Goal: Information Seeking & Learning: Find specific fact

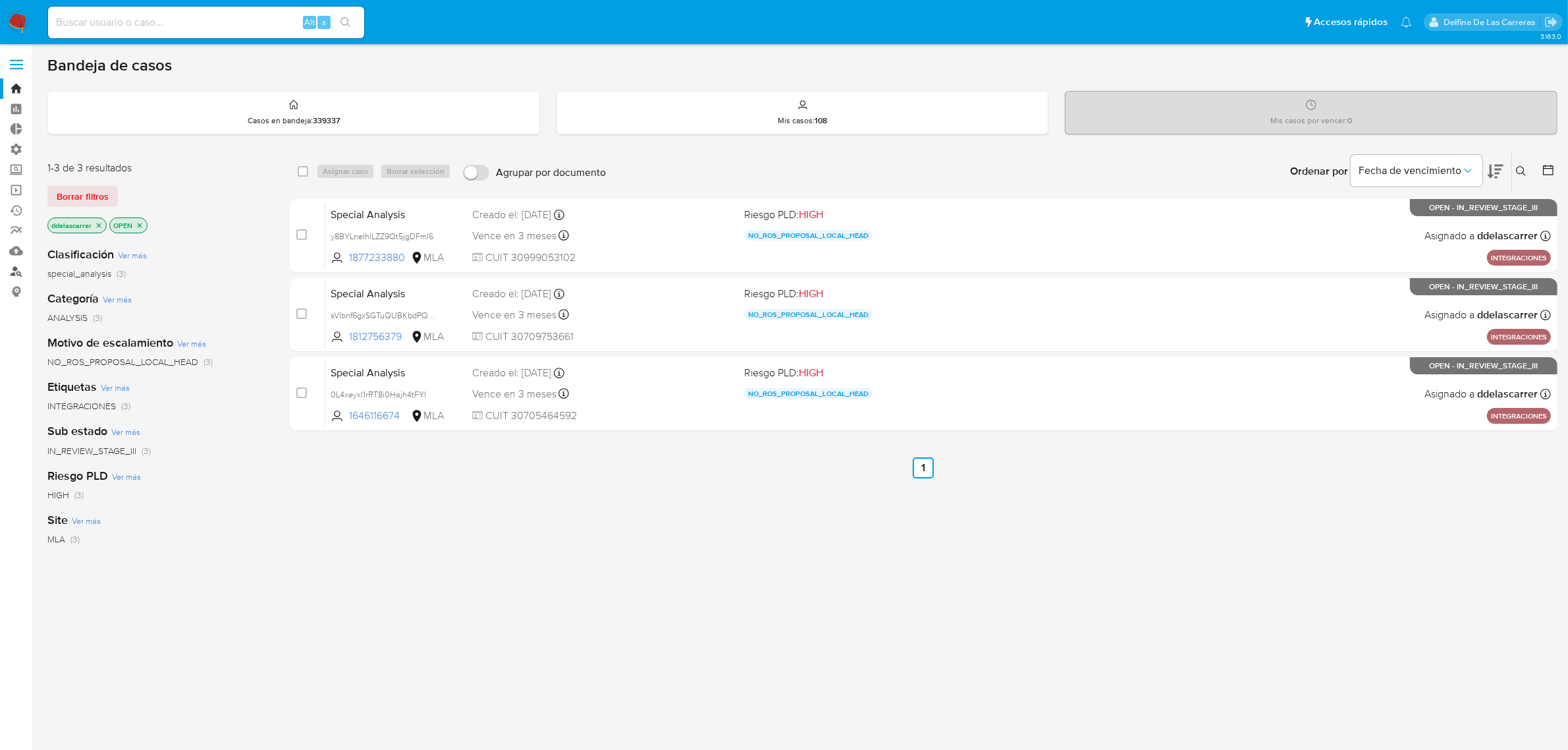
click at [14, 267] on link "Buscador de personas" at bounding box center [78, 270] width 157 height 20
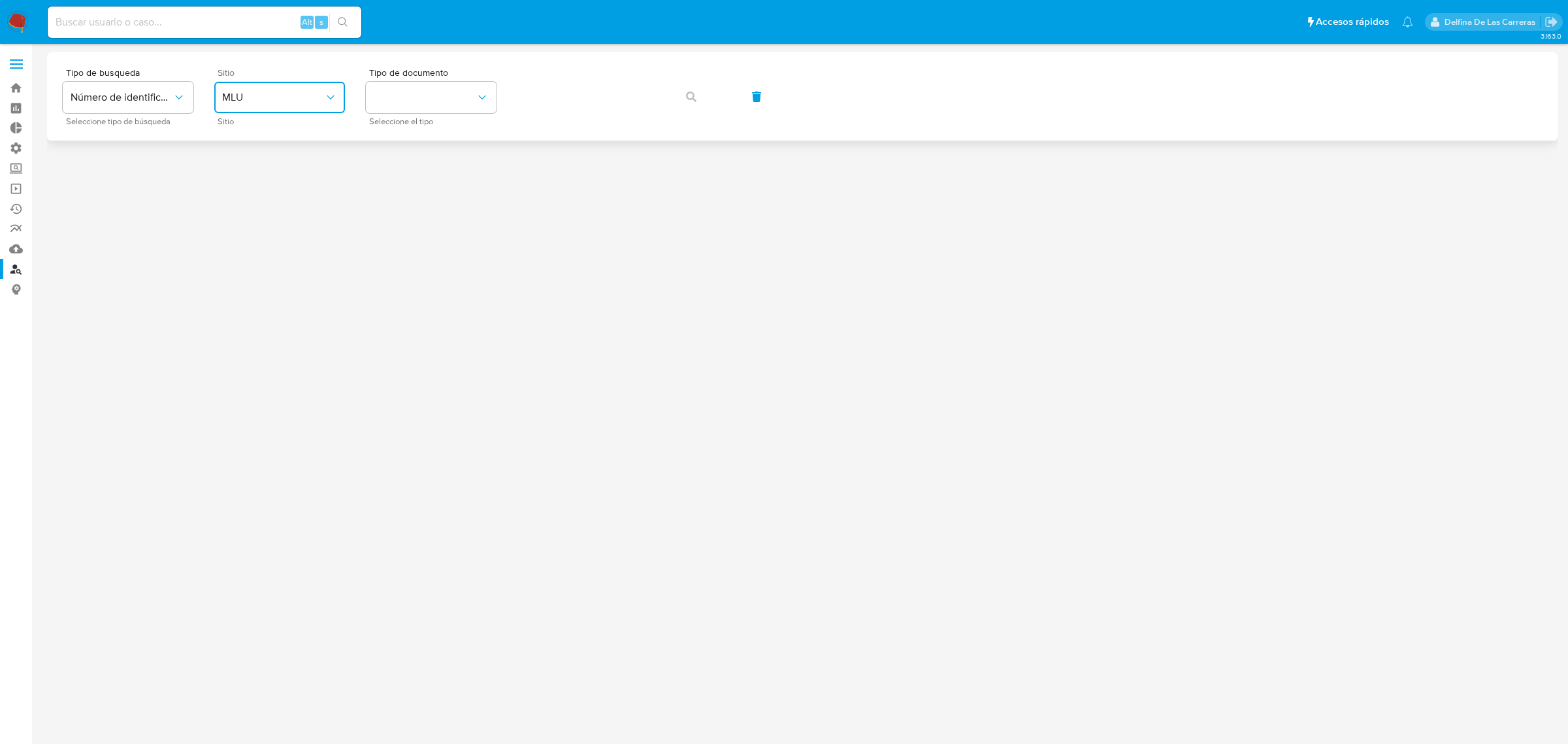
click at [286, 103] on span "MLU" at bounding box center [273, 97] width 102 height 13
click at [259, 158] on div "MLA" at bounding box center [276, 164] width 107 height 32
click at [399, 104] on button "identificationType" at bounding box center [431, 98] width 131 height 32
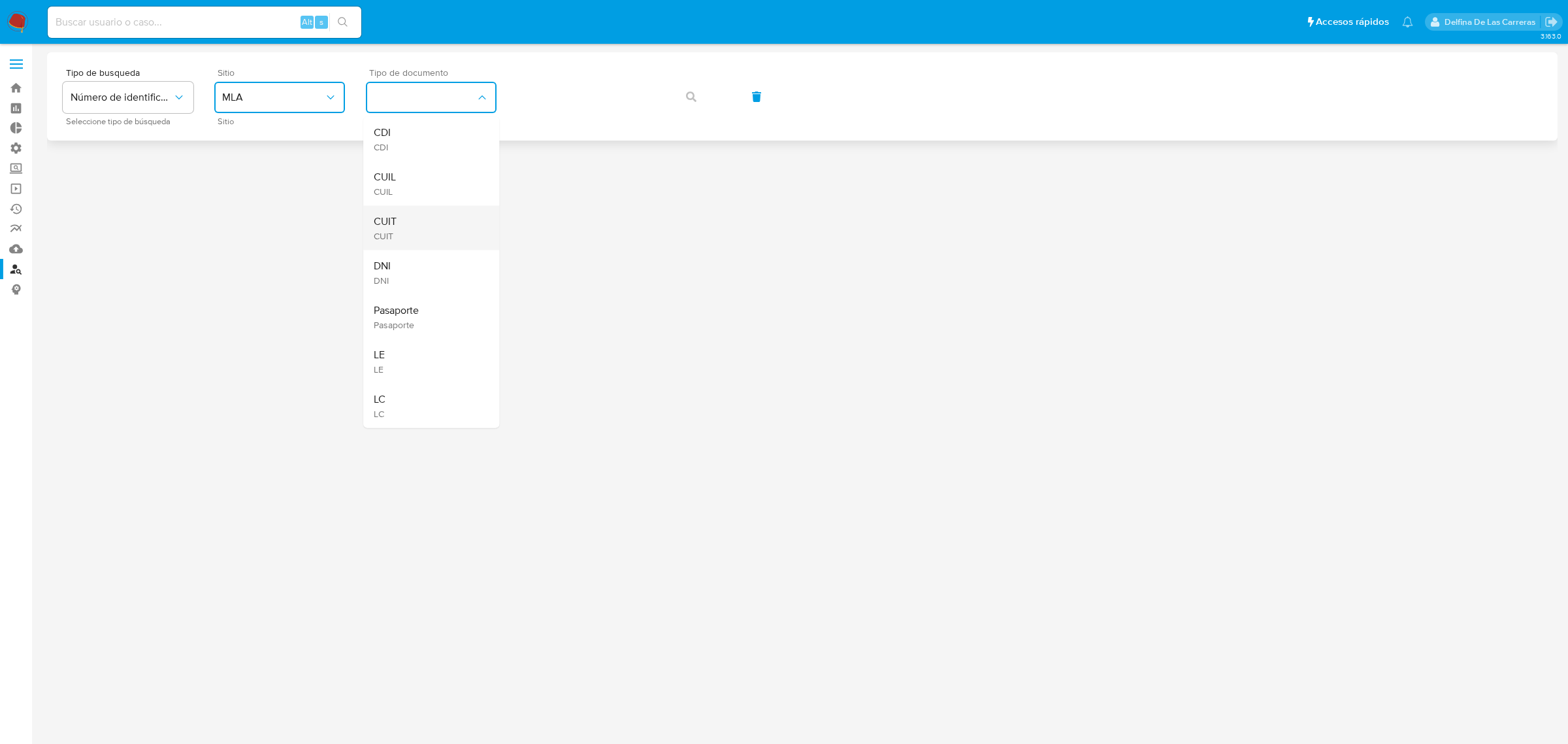
click at [409, 228] on div "CUIT CUIT" at bounding box center [427, 228] width 107 height 44
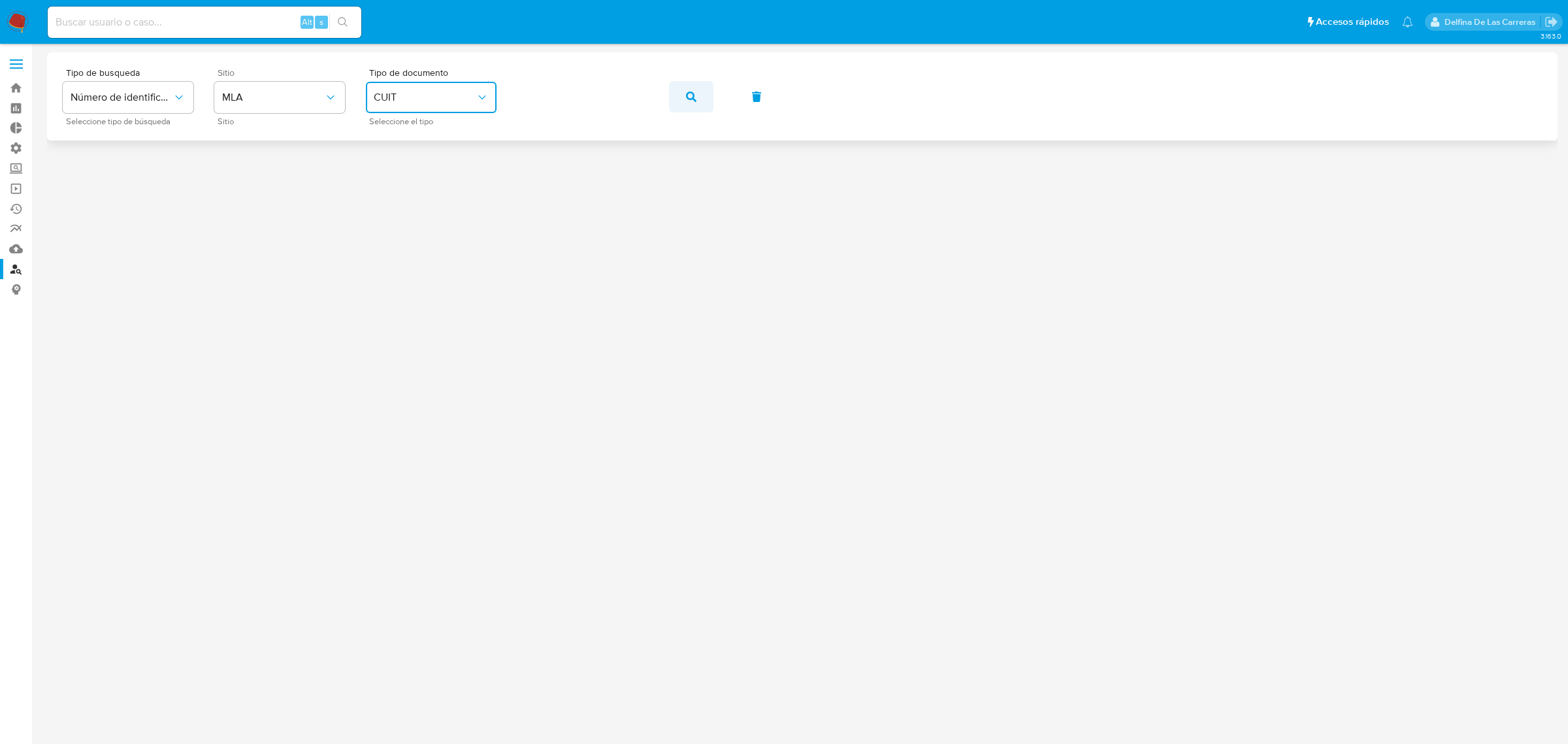
click at [690, 93] on icon "button" at bounding box center [691, 97] width 11 height 11
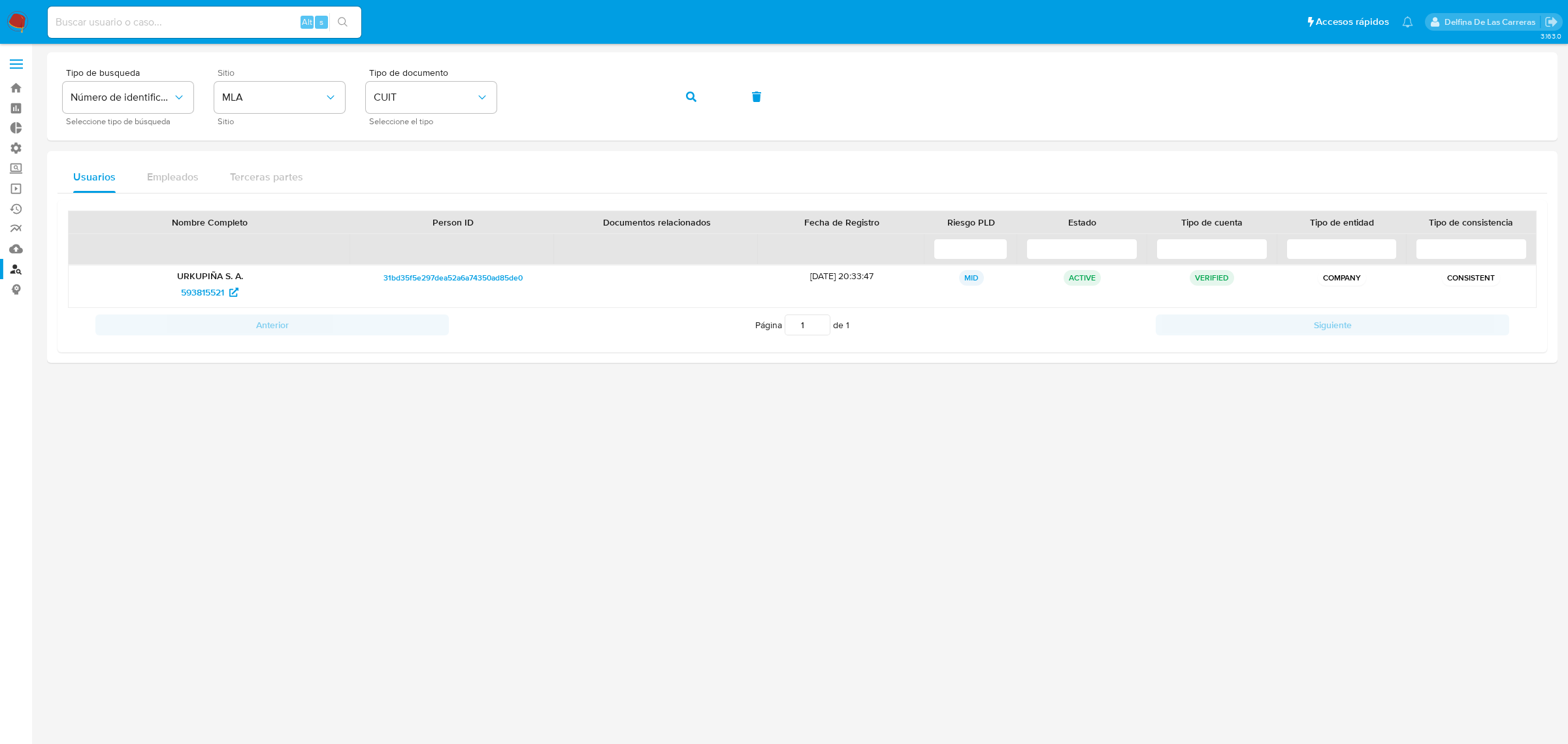
click at [143, 24] on input at bounding box center [204, 22] width 313 height 17
paste input "27961177427"
type input "27961177427"
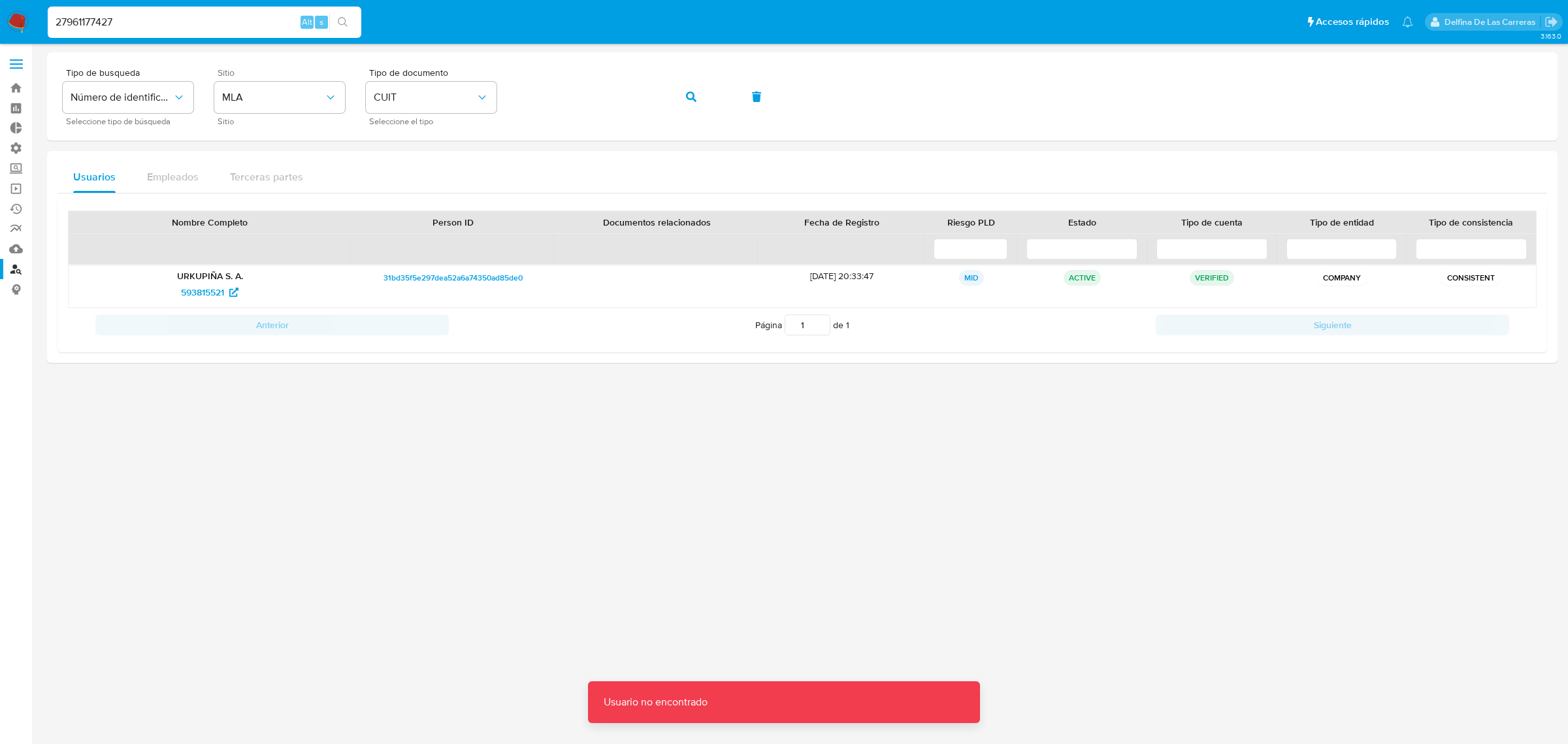
click at [144, 24] on input "27961177427" at bounding box center [204, 22] width 313 height 17
click at [18, 86] on link "Bandeja" at bounding box center [77, 87] width 156 height 20
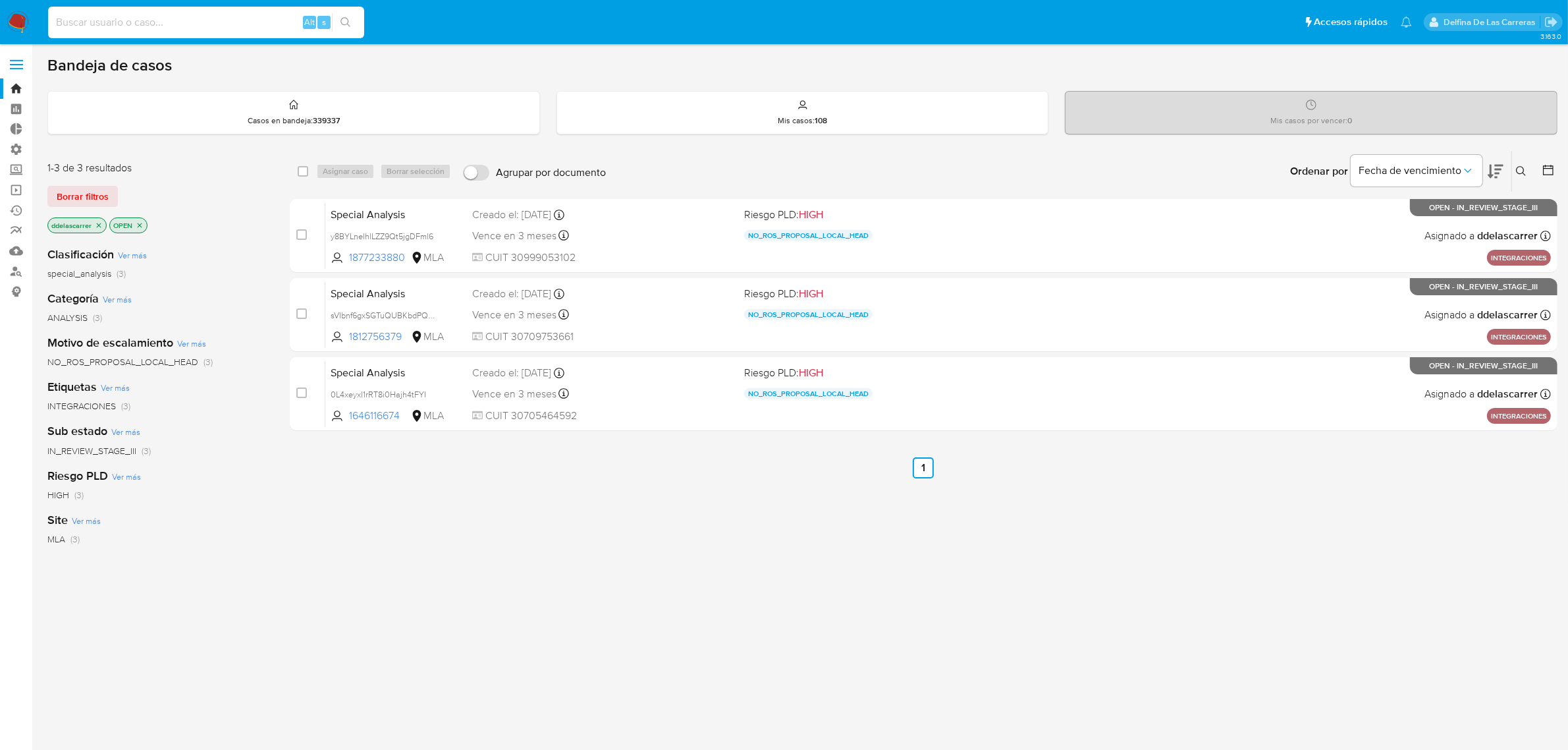
click at [109, 28] on input at bounding box center [205, 22] width 316 height 17
paste input "27961177427"
type input "27961177427"
click at [11, 269] on link "Buscador de personas" at bounding box center [78, 270] width 157 height 20
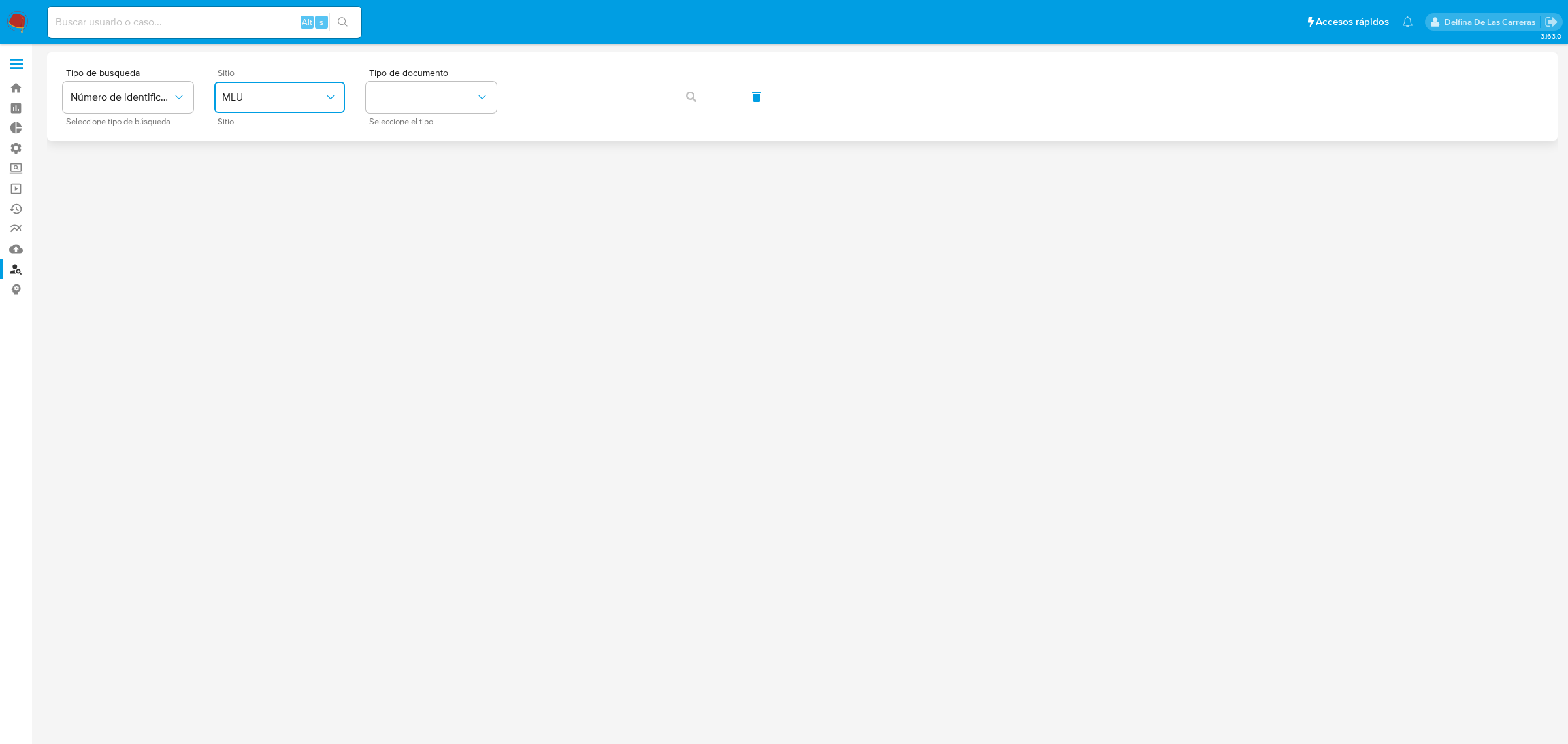
click at [258, 96] on span "MLU" at bounding box center [273, 97] width 102 height 13
click at [245, 160] on div "MLA" at bounding box center [276, 164] width 107 height 32
click at [128, 86] on button "Número de identificación" at bounding box center [128, 98] width 131 height 32
click at [413, 98] on button "identificationType" at bounding box center [431, 98] width 131 height 32
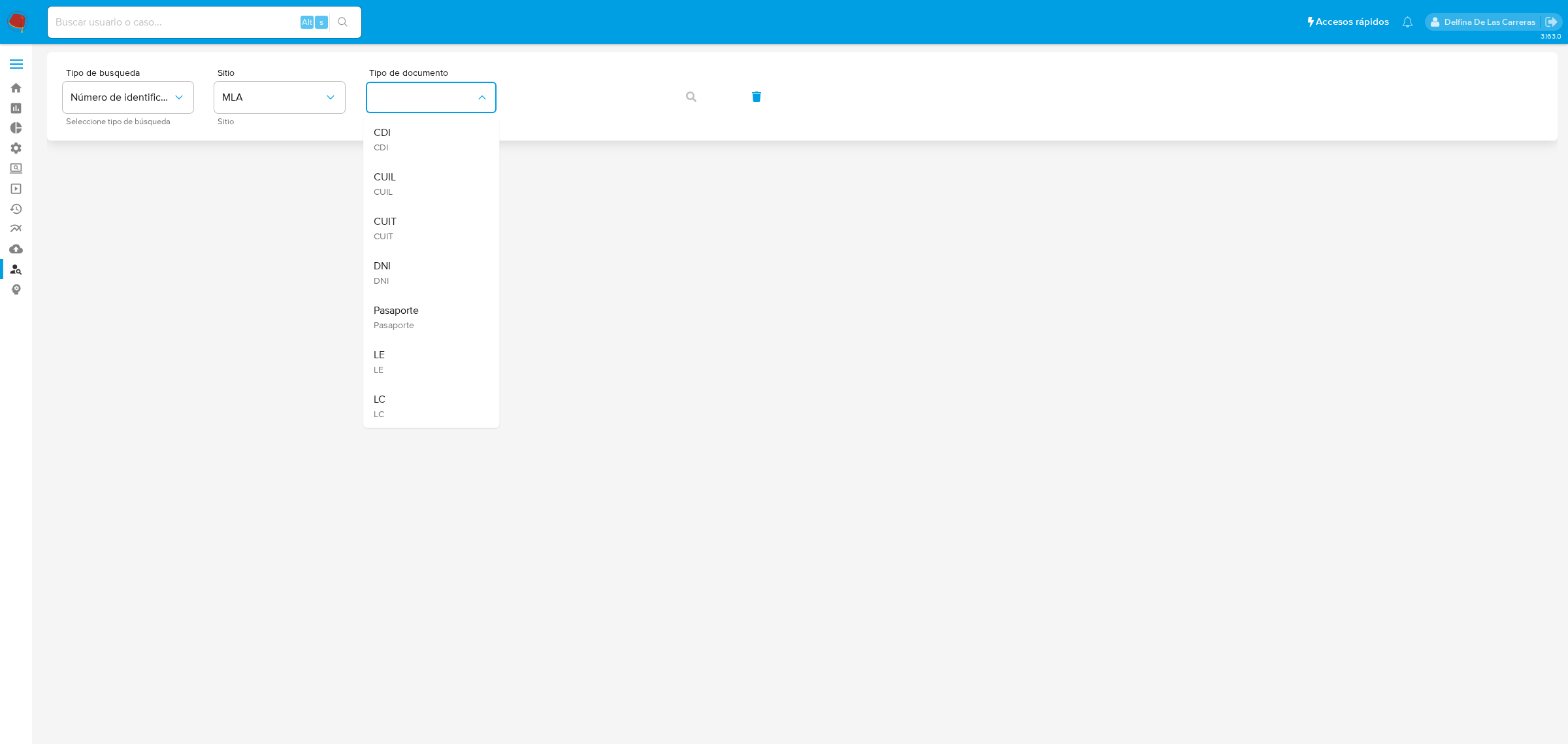
drag, startPoint x: 414, startPoint y: 232, endPoint x: 654, endPoint y: 62, distance: 294.1
click at [417, 228] on div "CUIT CUIT" at bounding box center [427, 228] width 107 height 44
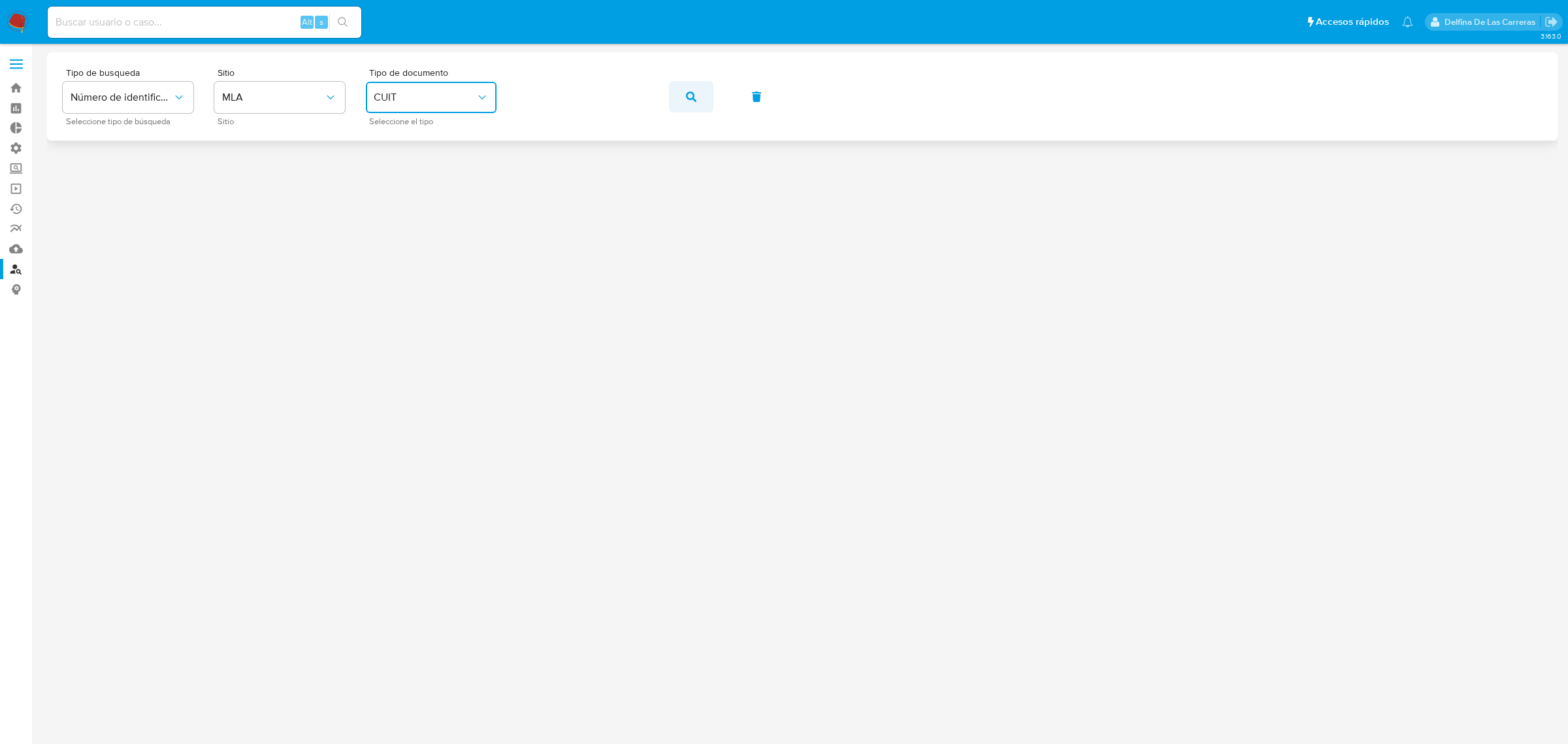
click at [690, 95] on icon "button" at bounding box center [691, 97] width 11 height 11
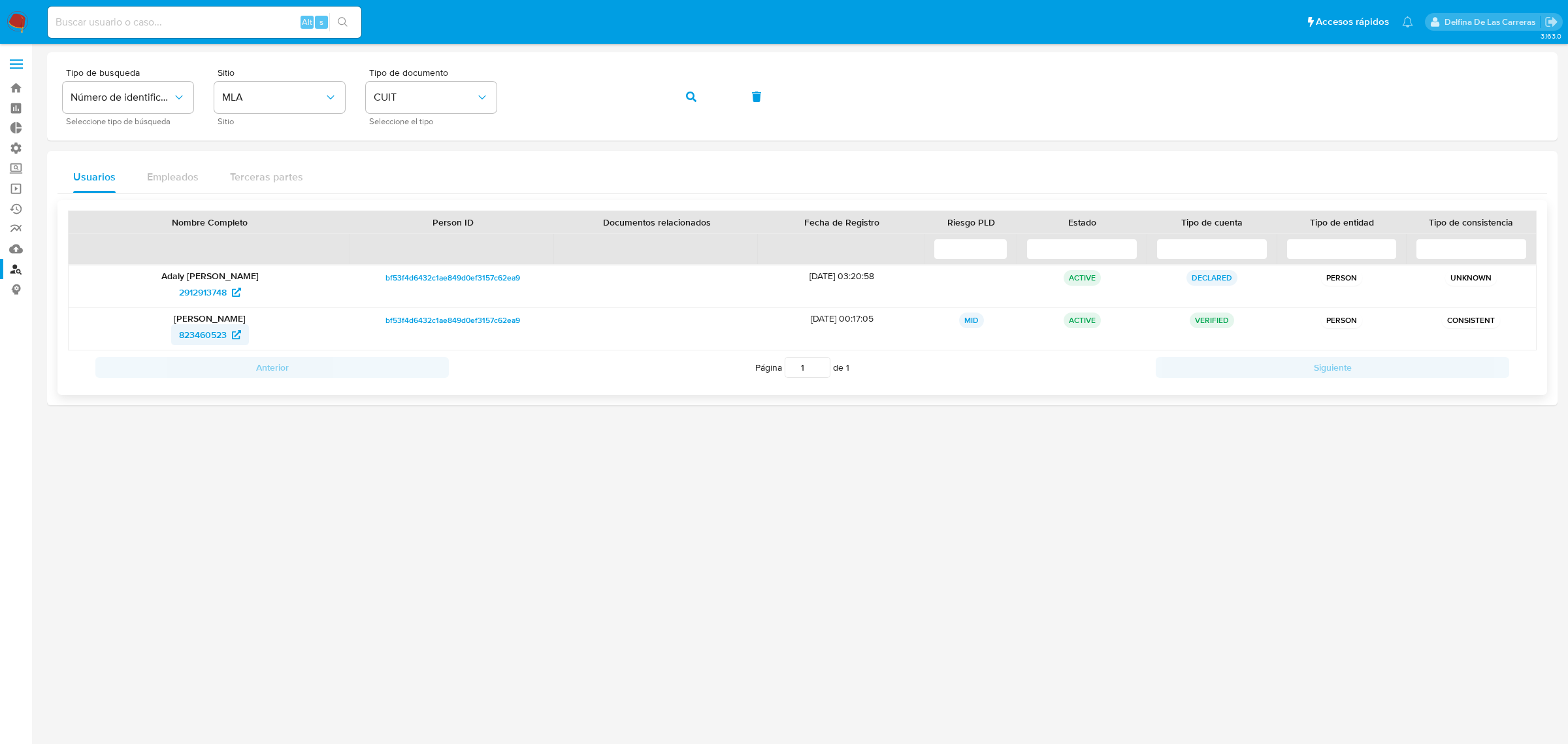
click at [201, 330] on span "823460523" at bounding box center [202, 334] width 47 height 21
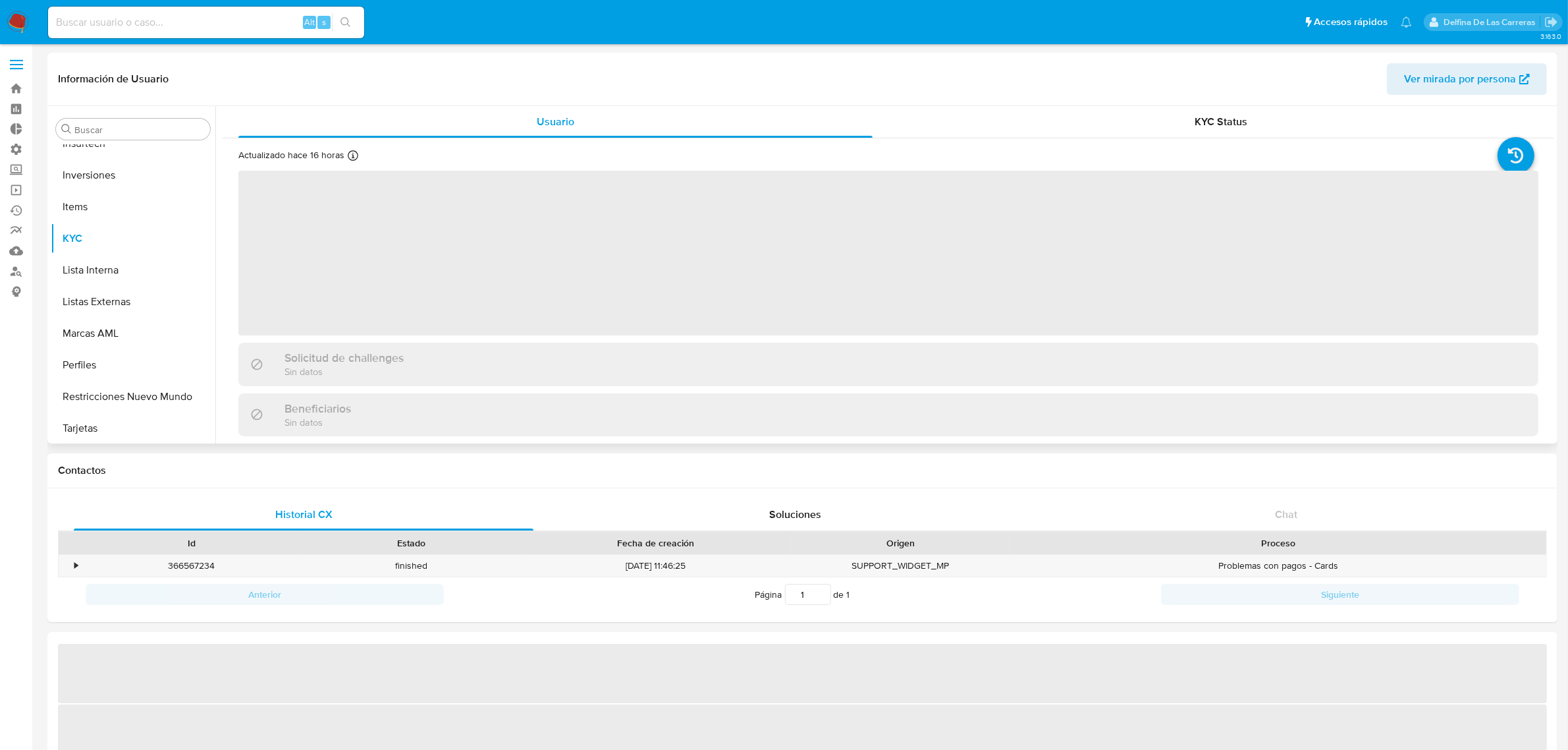
scroll to position [714, 0]
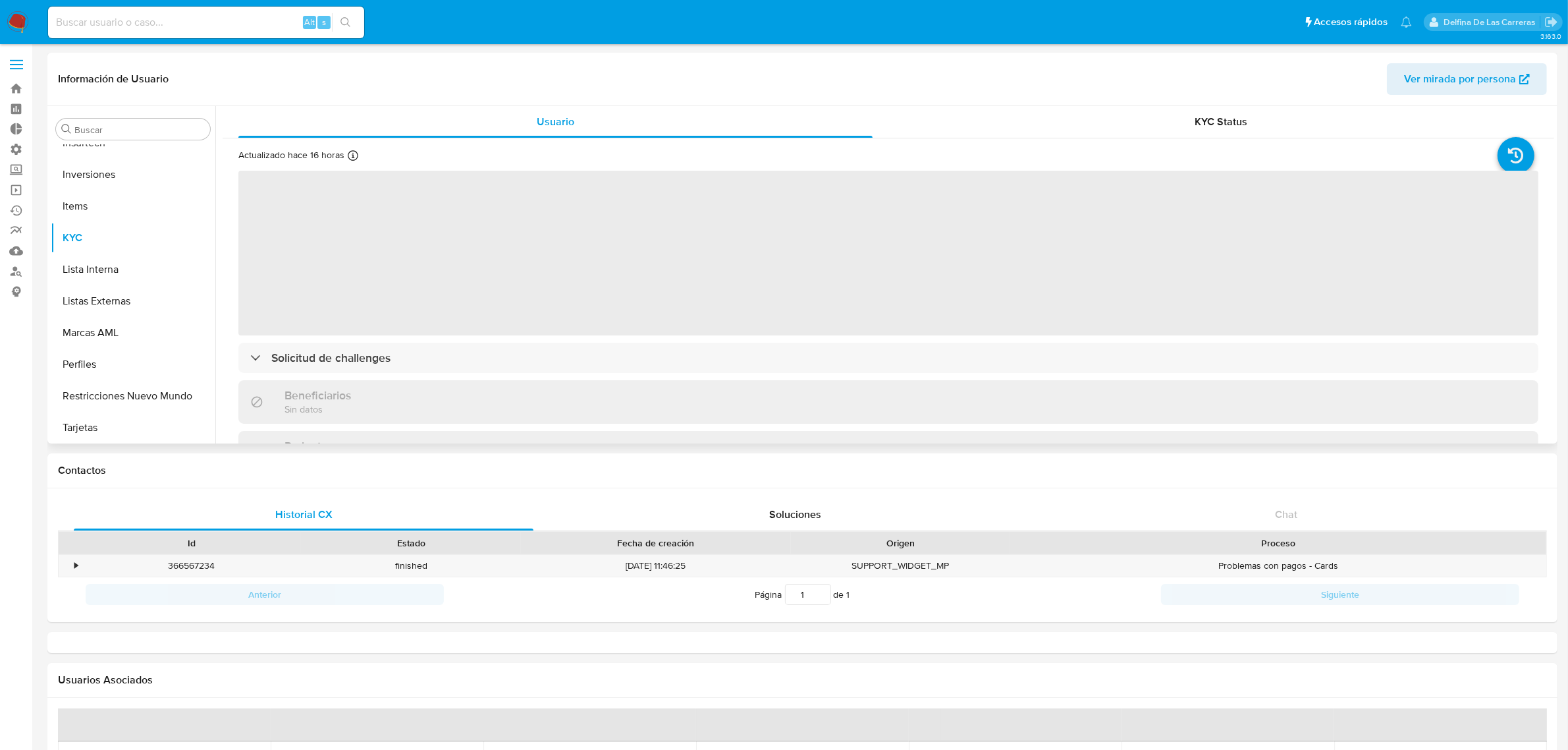
select select "10"
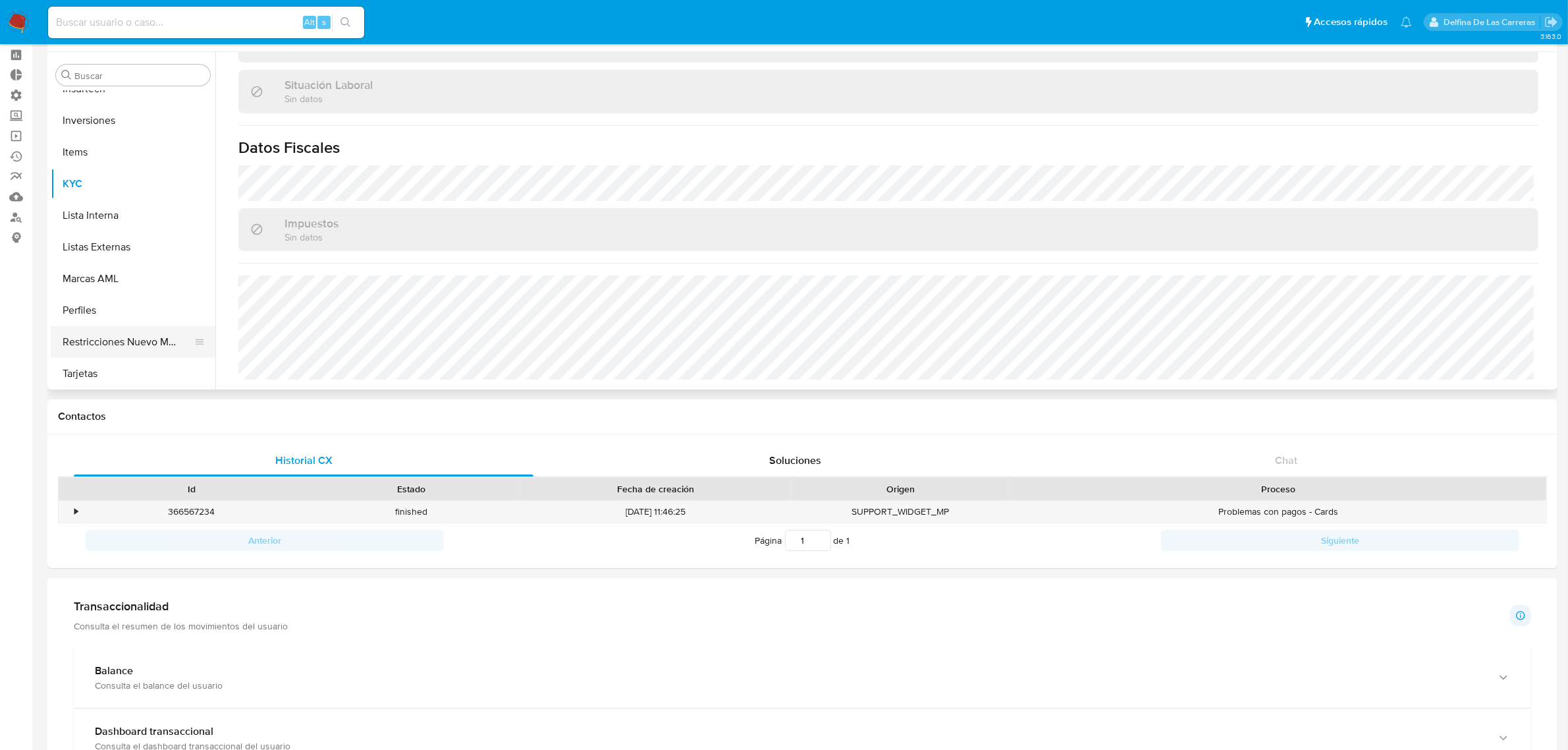
click at [71, 333] on button "Restricciones Nuevo Mundo" at bounding box center [128, 342] width 154 height 32
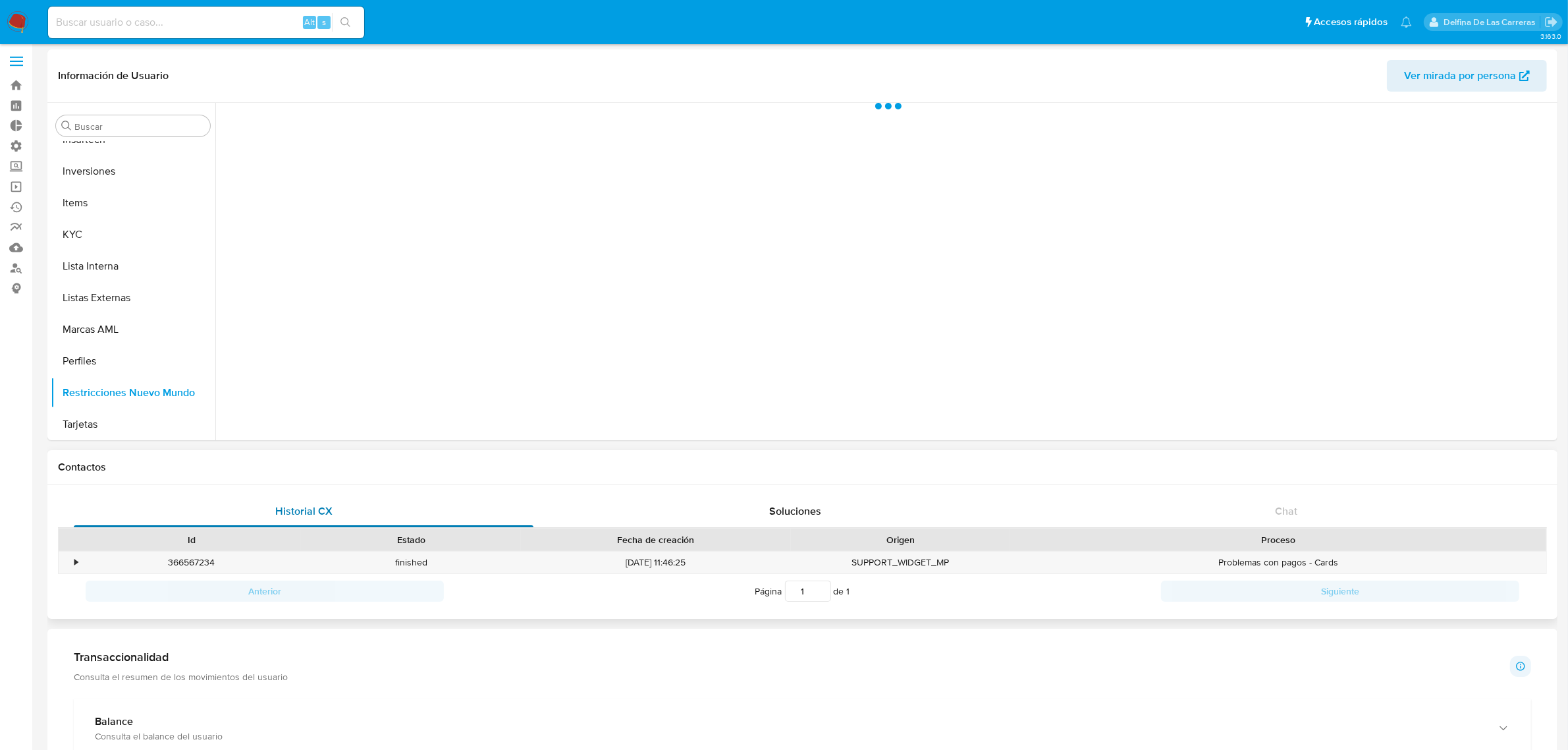
scroll to position [0, 0]
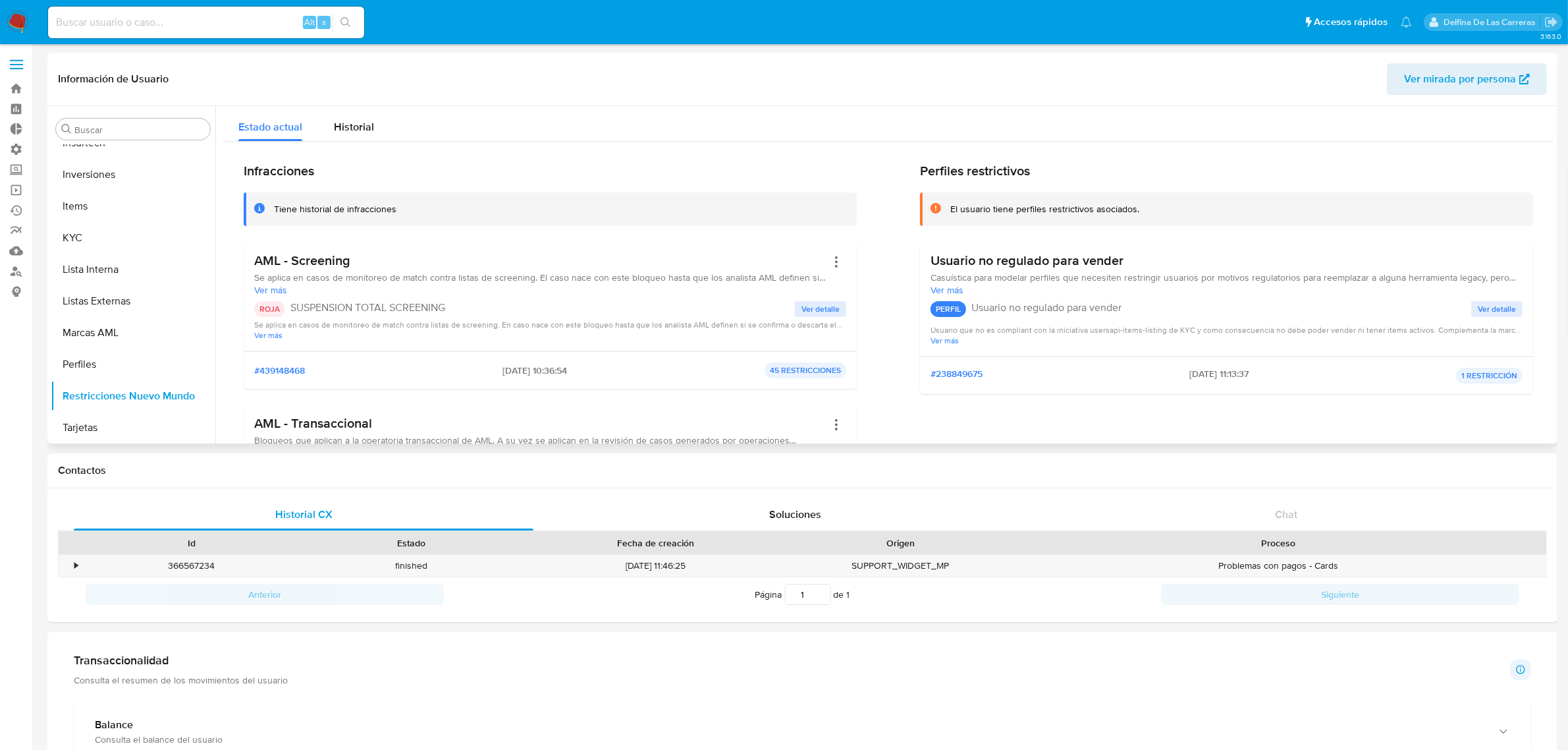
click at [806, 304] on span "Ver detalle" at bounding box center [820, 308] width 38 height 13
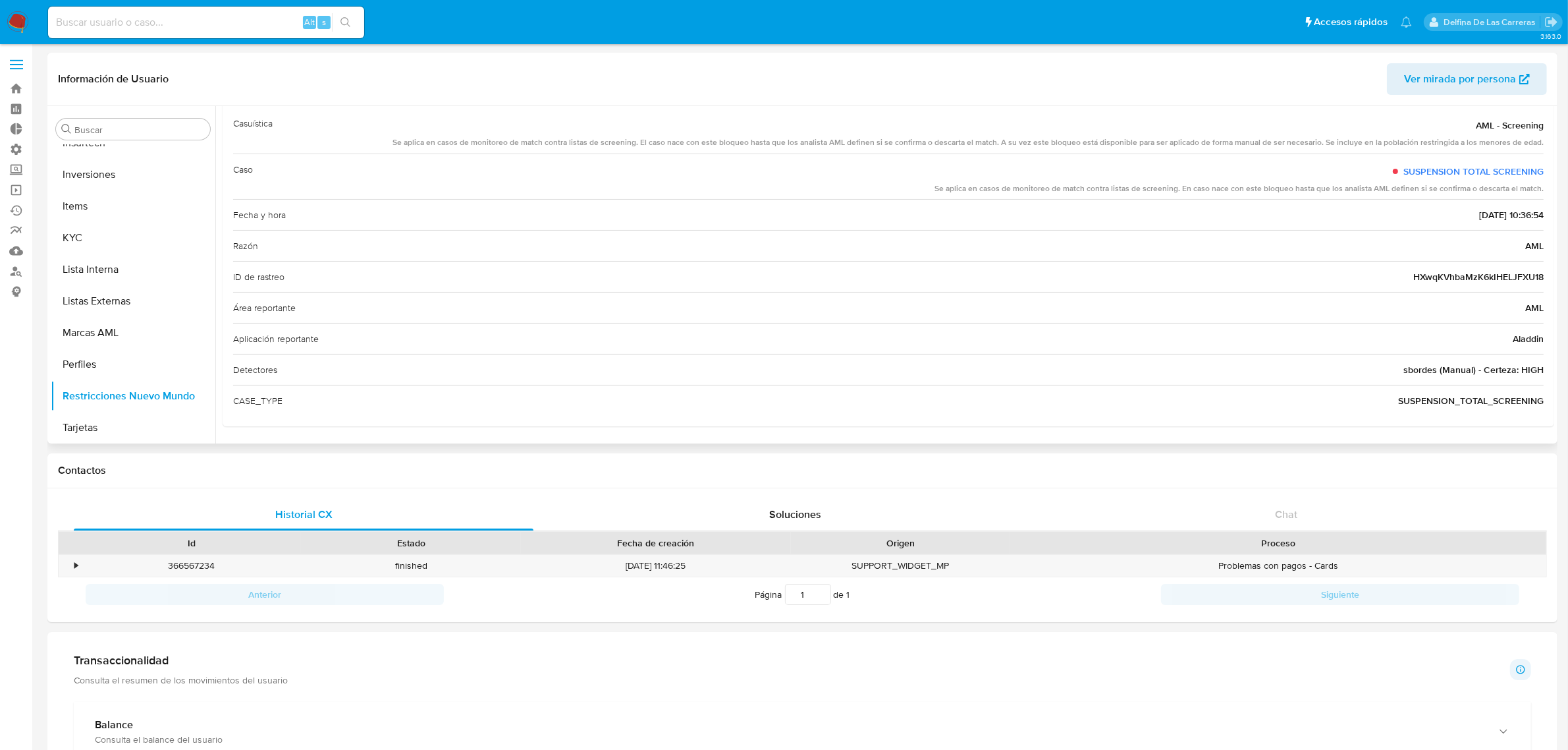
drag, startPoint x: 1401, startPoint y: 367, endPoint x: 1531, endPoint y: 369, distance: 130.0
click at [1531, 369] on span "sbordes (Manual) - Certeza: HIGH" at bounding box center [1473, 369] width 140 height 13
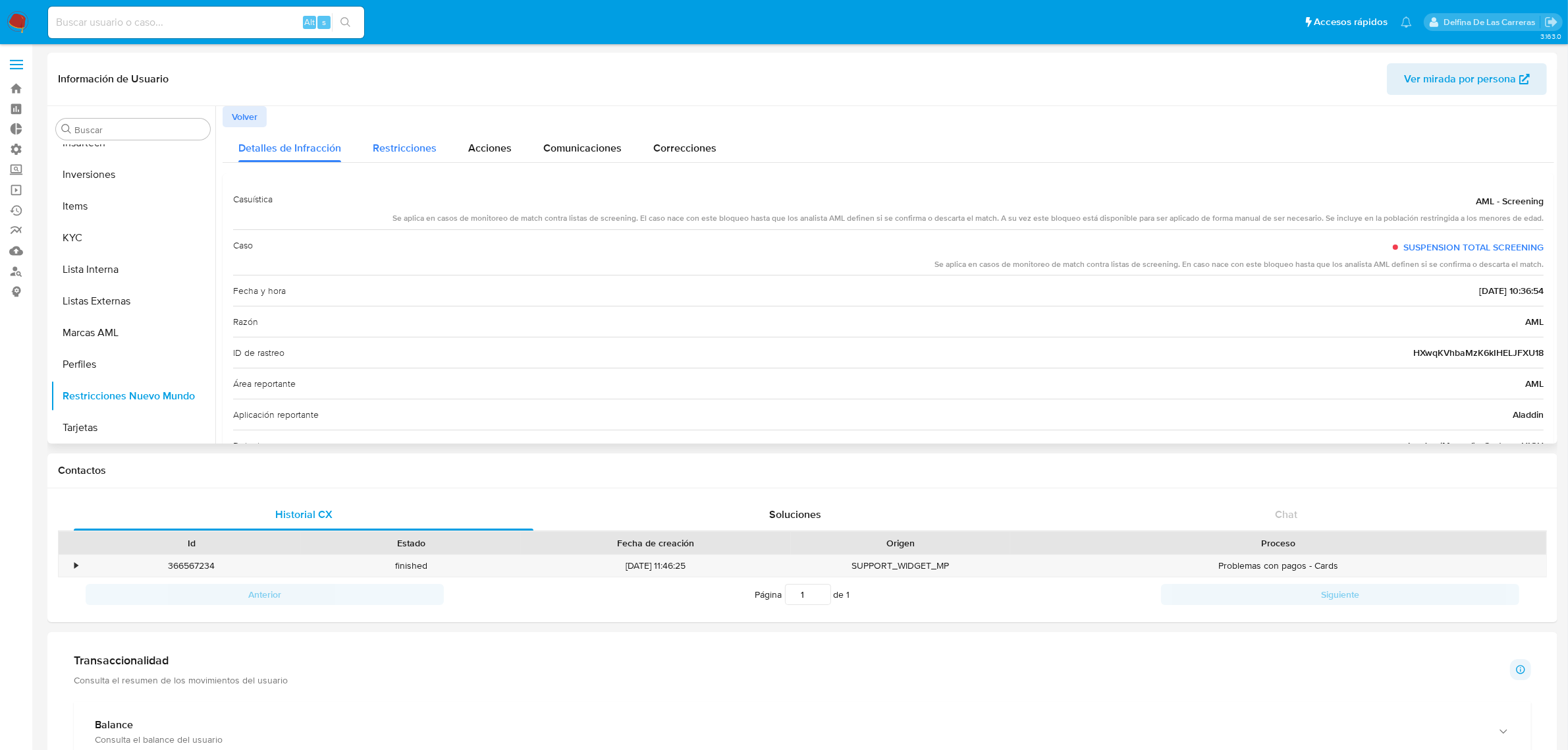
click at [387, 142] on span "Restricciones" at bounding box center [404, 148] width 64 height 15
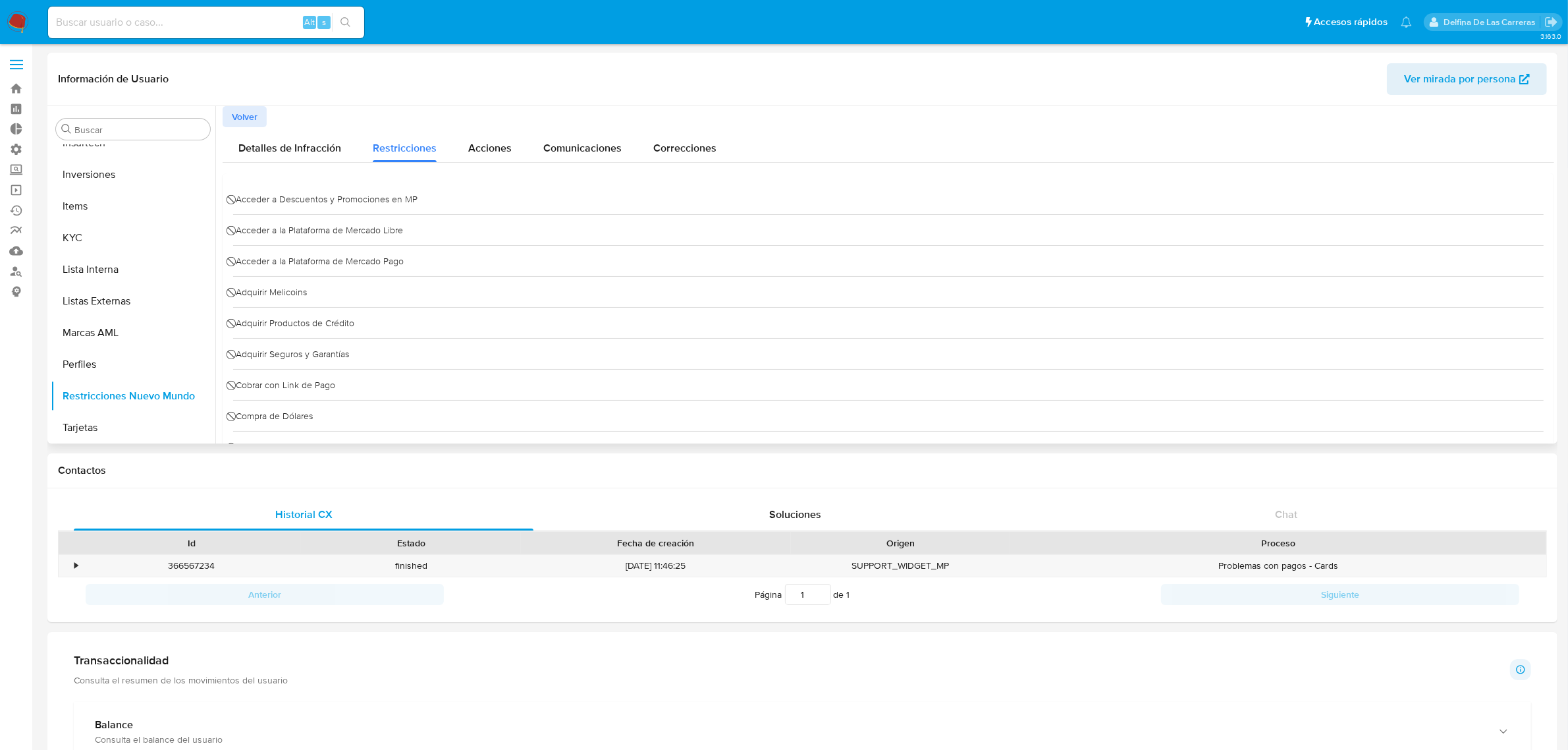
click at [518, 148] on button "Acciones" at bounding box center [490, 145] width 75 height 35
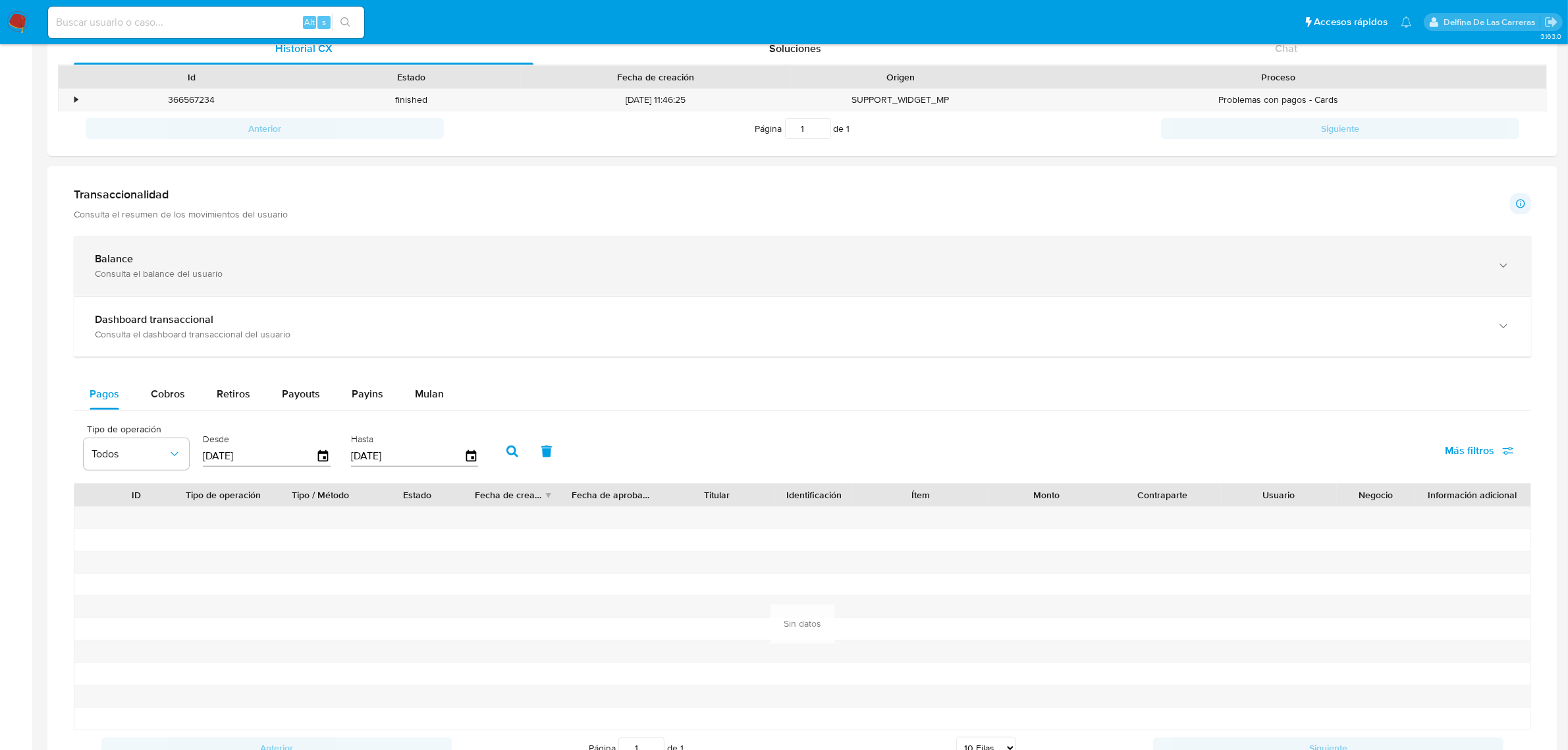
scroll to position [412, 0]
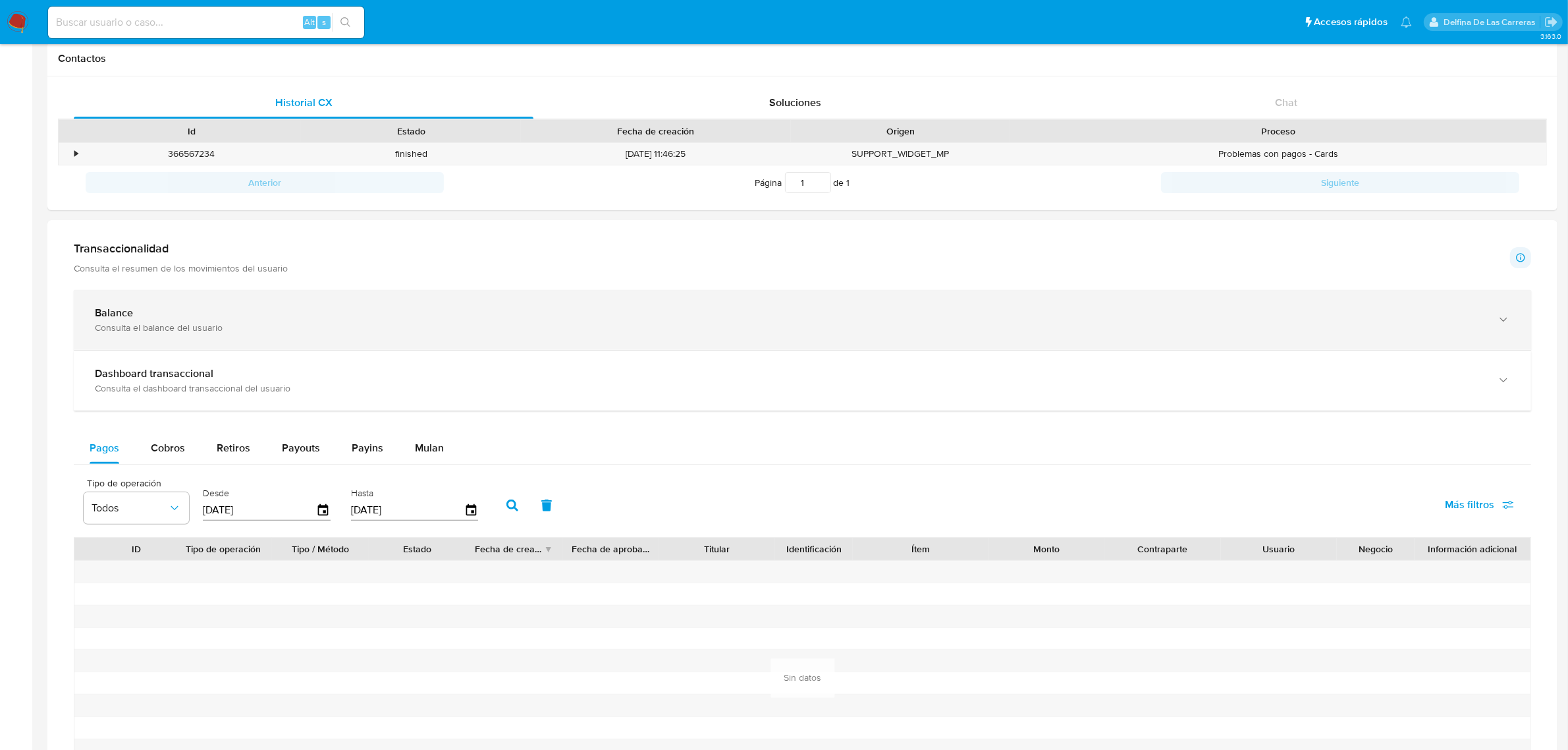
click at [173, 294] on div "Balance Consulta el balance del usuario" at bounding box center [802, 320] width 1457 height 60
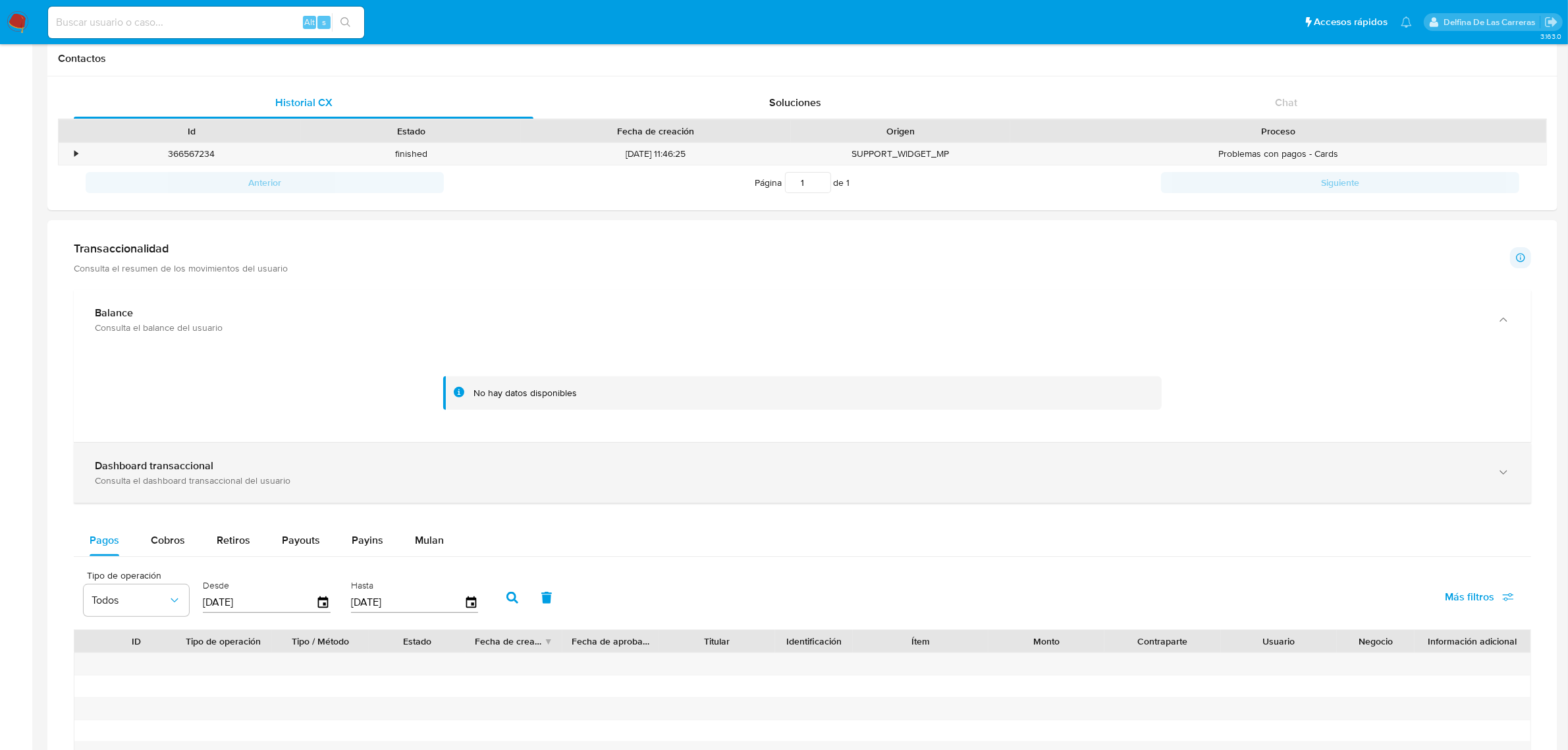
click at [214, 472] on div "Dashboard transaccional" at bounding box center [789, 465] width 1389 height 13
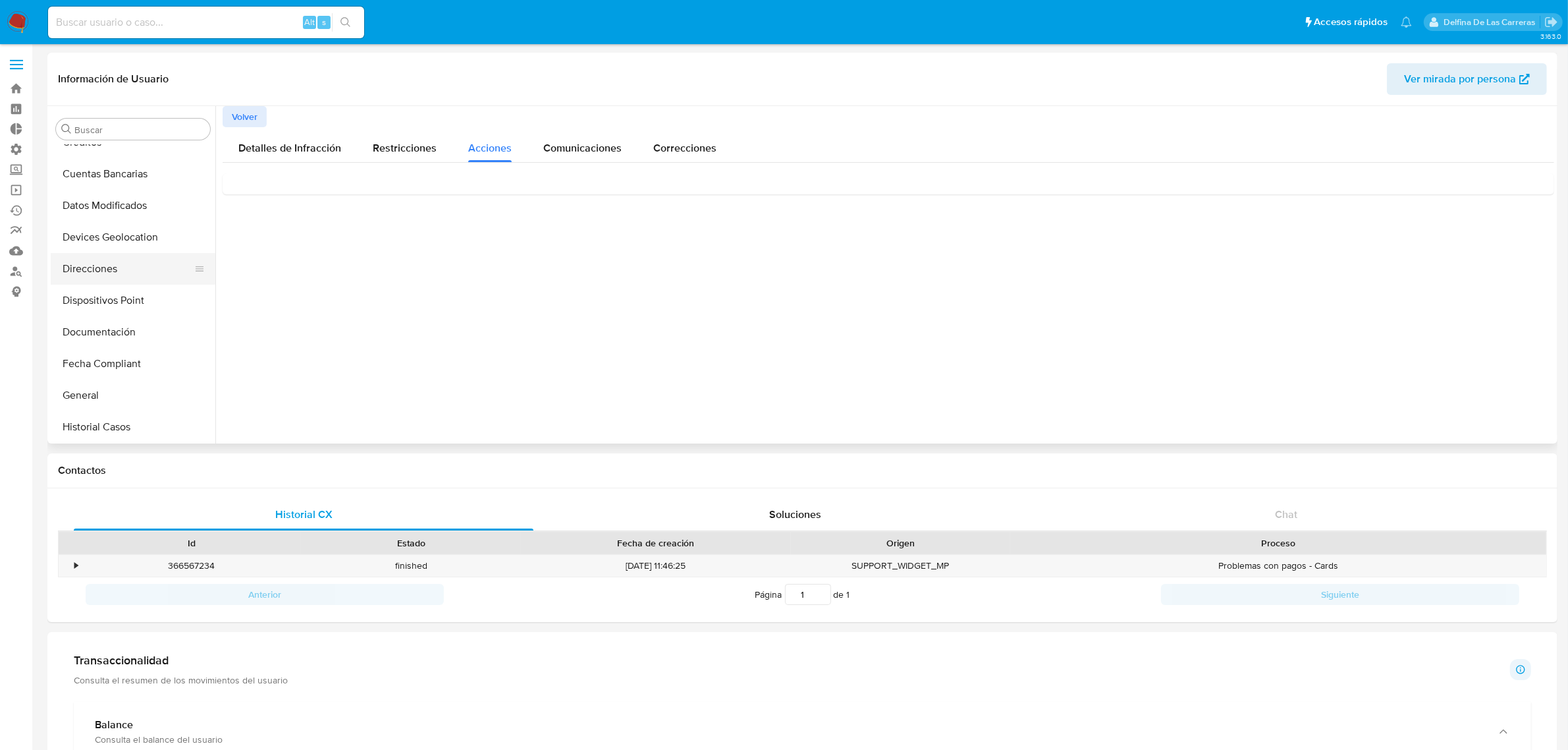
scroll to position [330, 0]
click at [84, 373] on button "Historial Casos" at bounding box center [128, 369] width 154 height 32
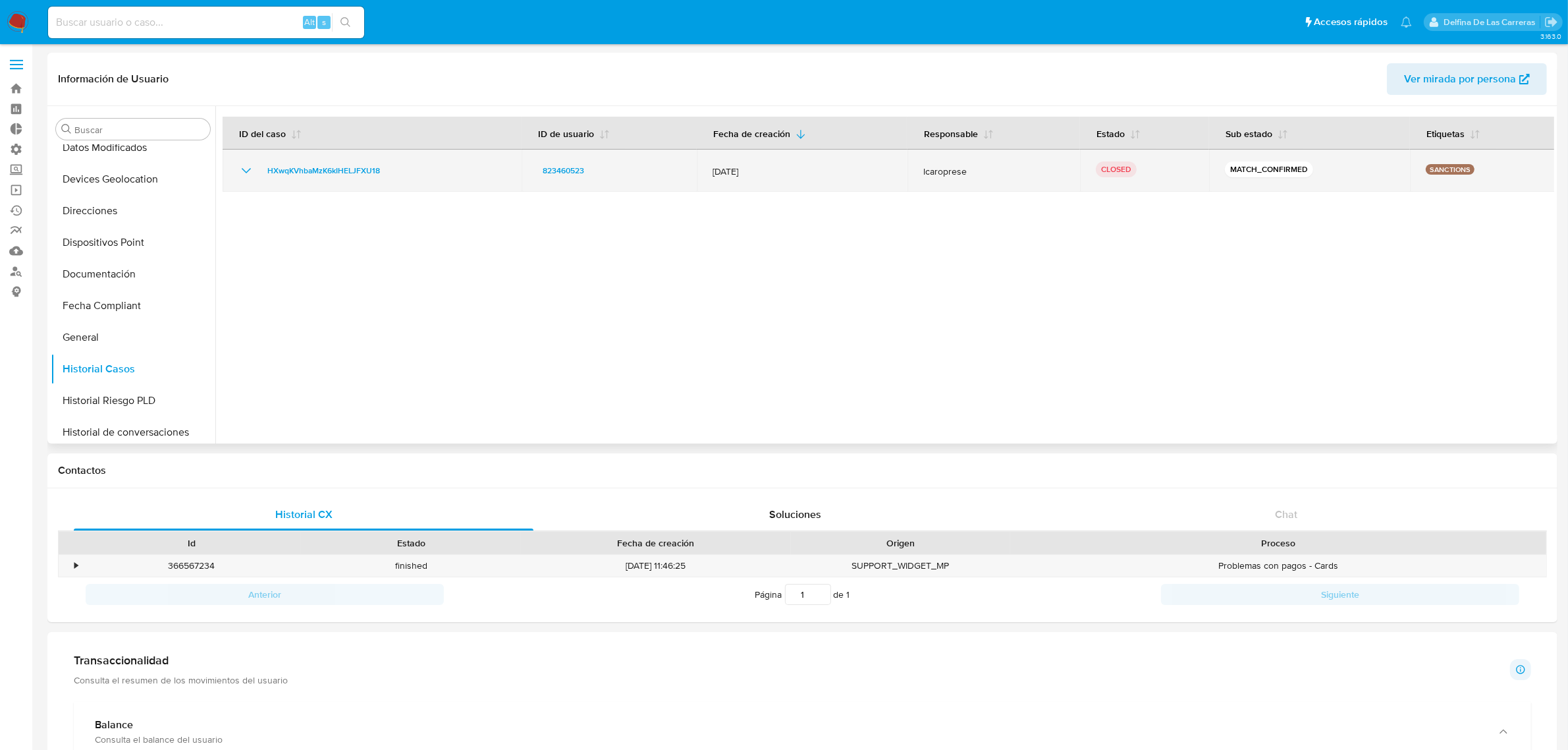
click at [245, 166] on icon "Mostrar/Ocultar" at bounding box center [246, 170] width 16 height 16
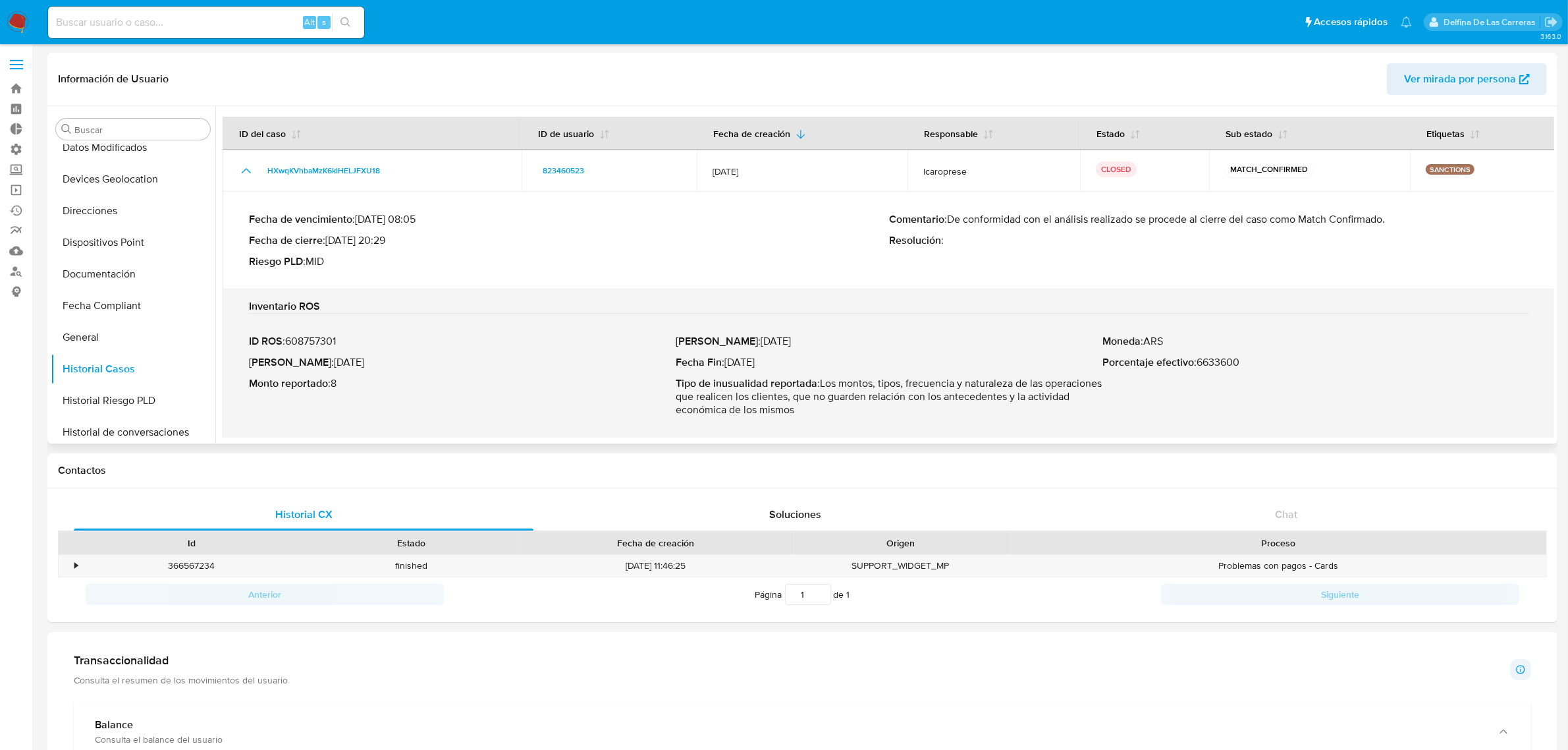
scroll to position [1, 0]
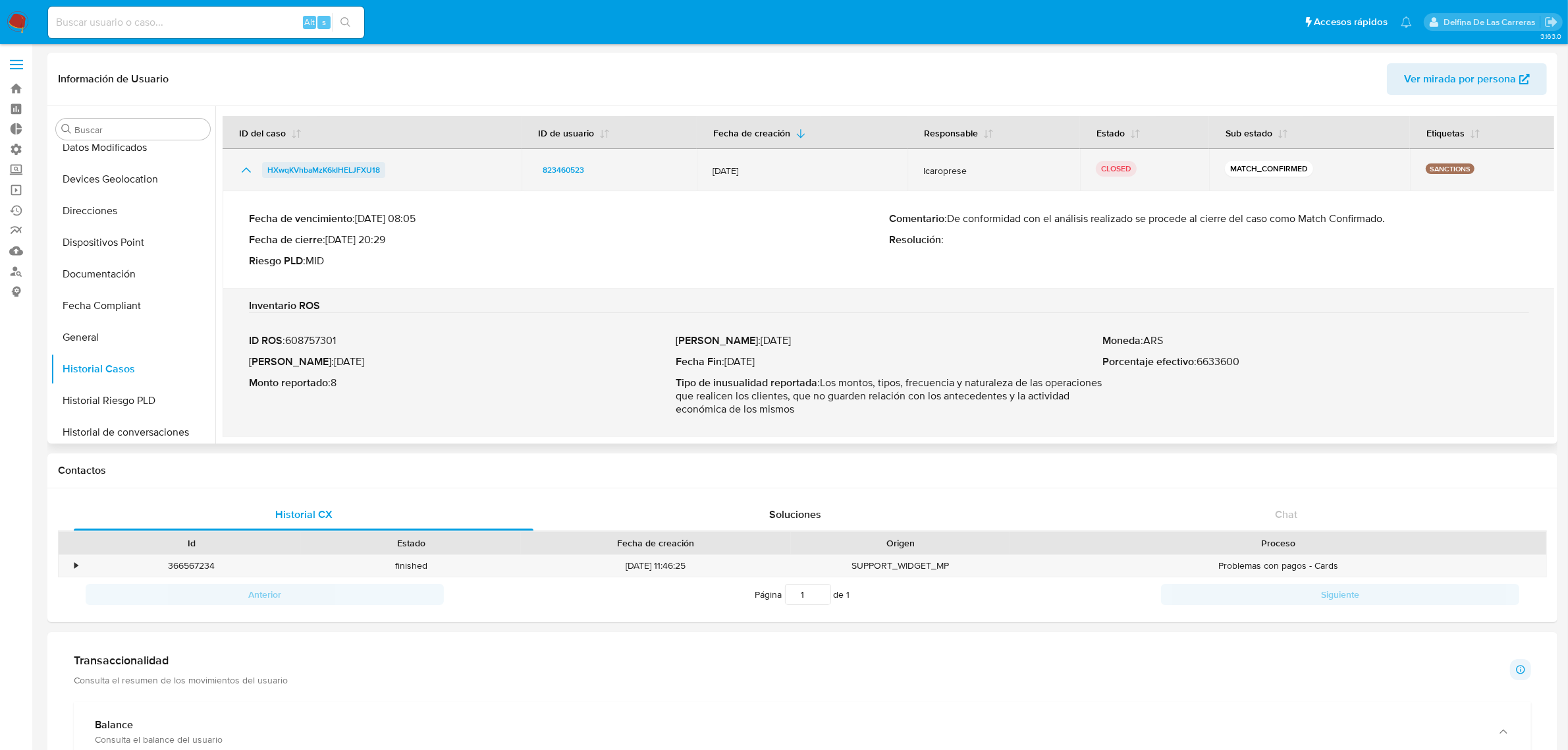
click at [370, 172] on span "HXwqKVhbaMzK6kIHELJFXU18" at bounding box center [323, 170] width 113 height 16
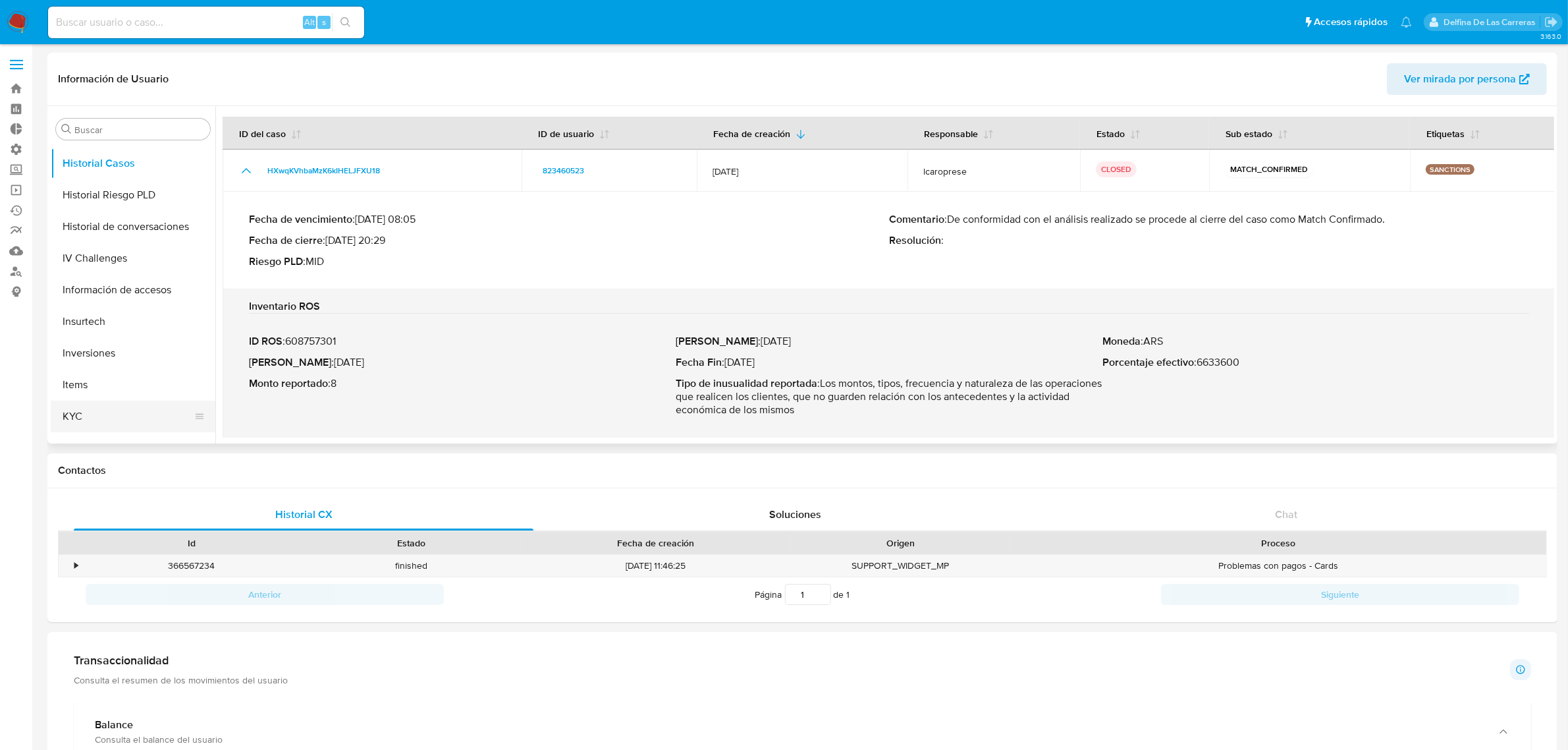
scroll to position [577, 0]
click at [92, 369] on button "KYC" at bounding box center [128, 375] width 154 height 32
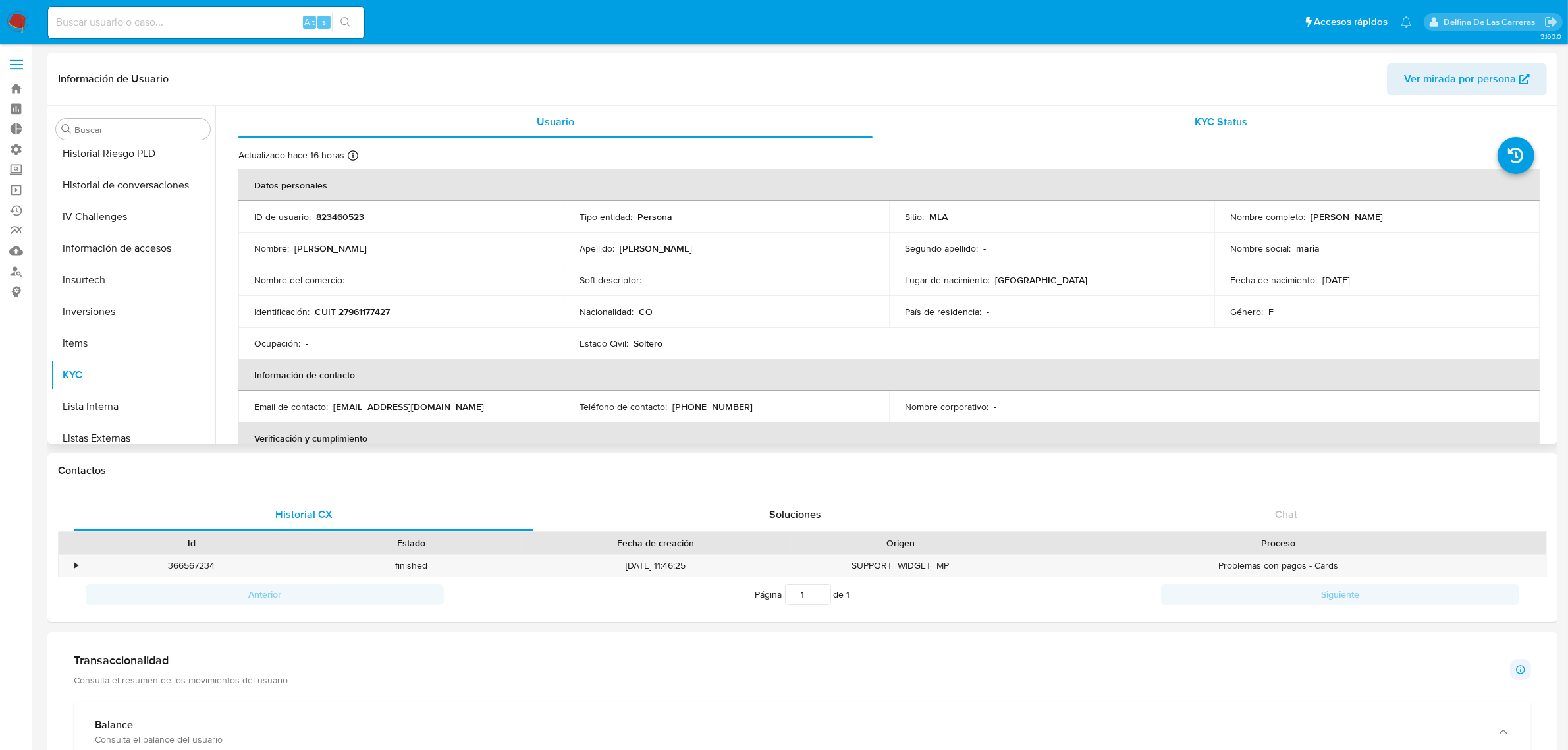
click at [1235, 120] on span "KYC Status" at bounding box center [1222, 121] width 53 height 15
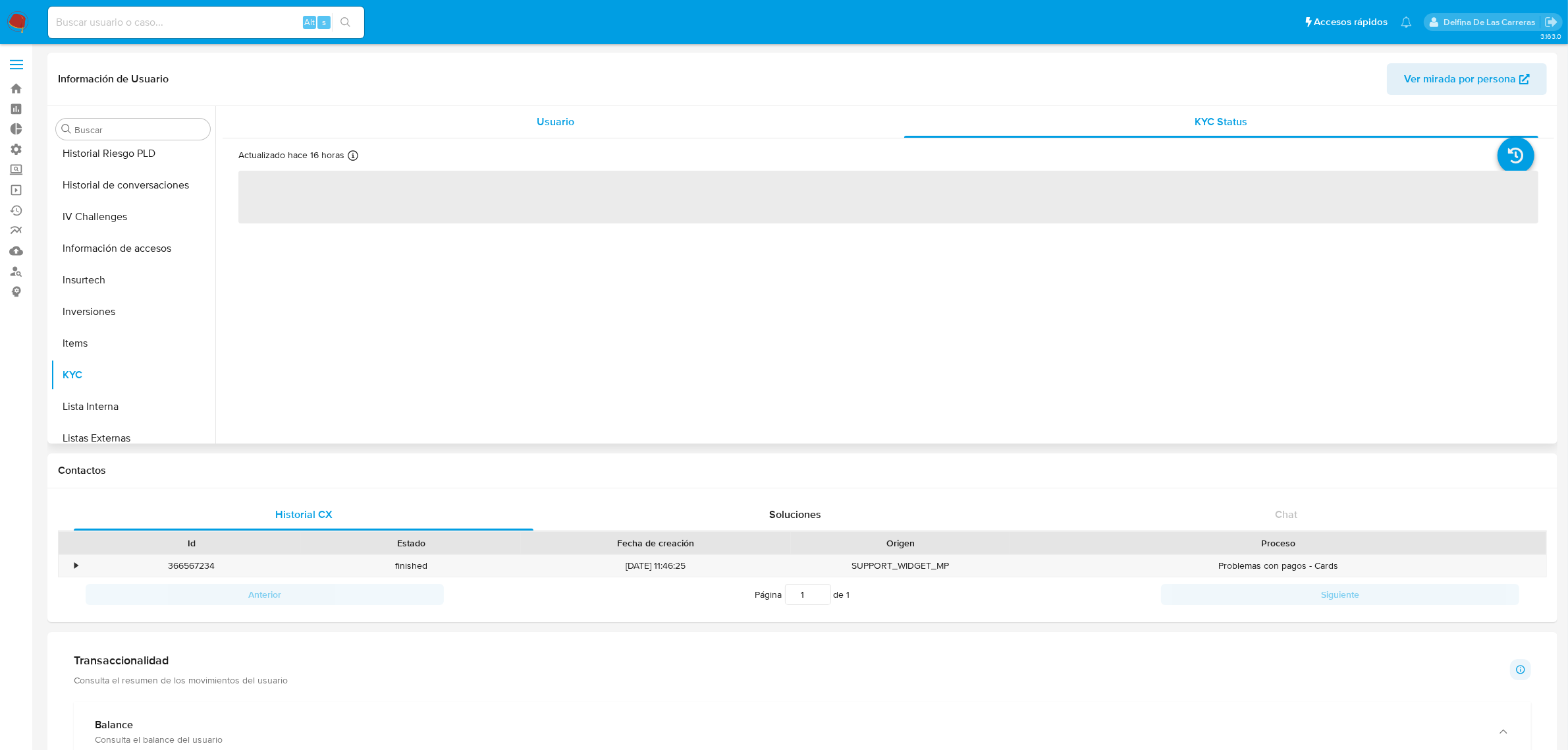
click at [548, 133] on div "Usuario" at bounding box center [556, 122] width 634 height 32
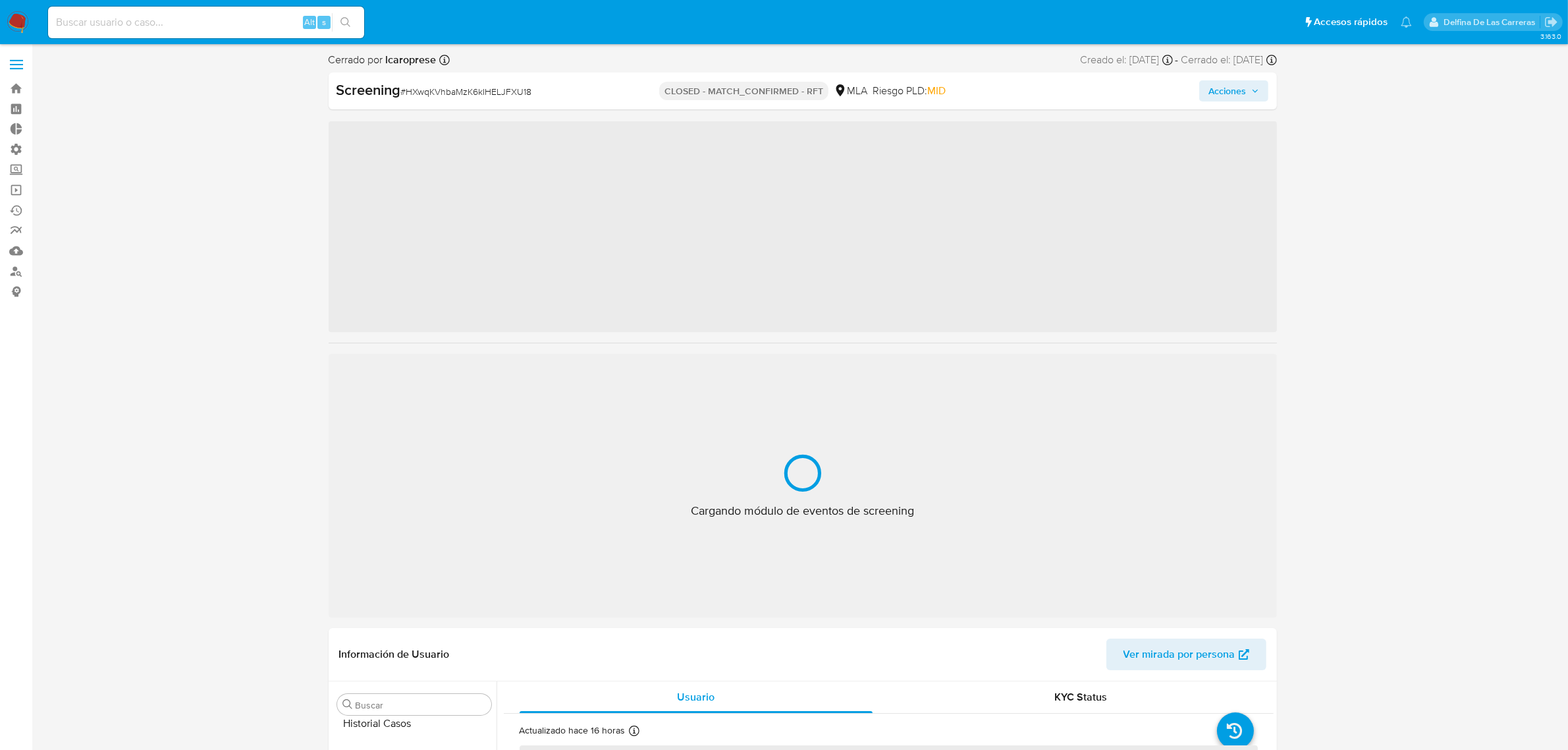
scroll to position [714, 0]
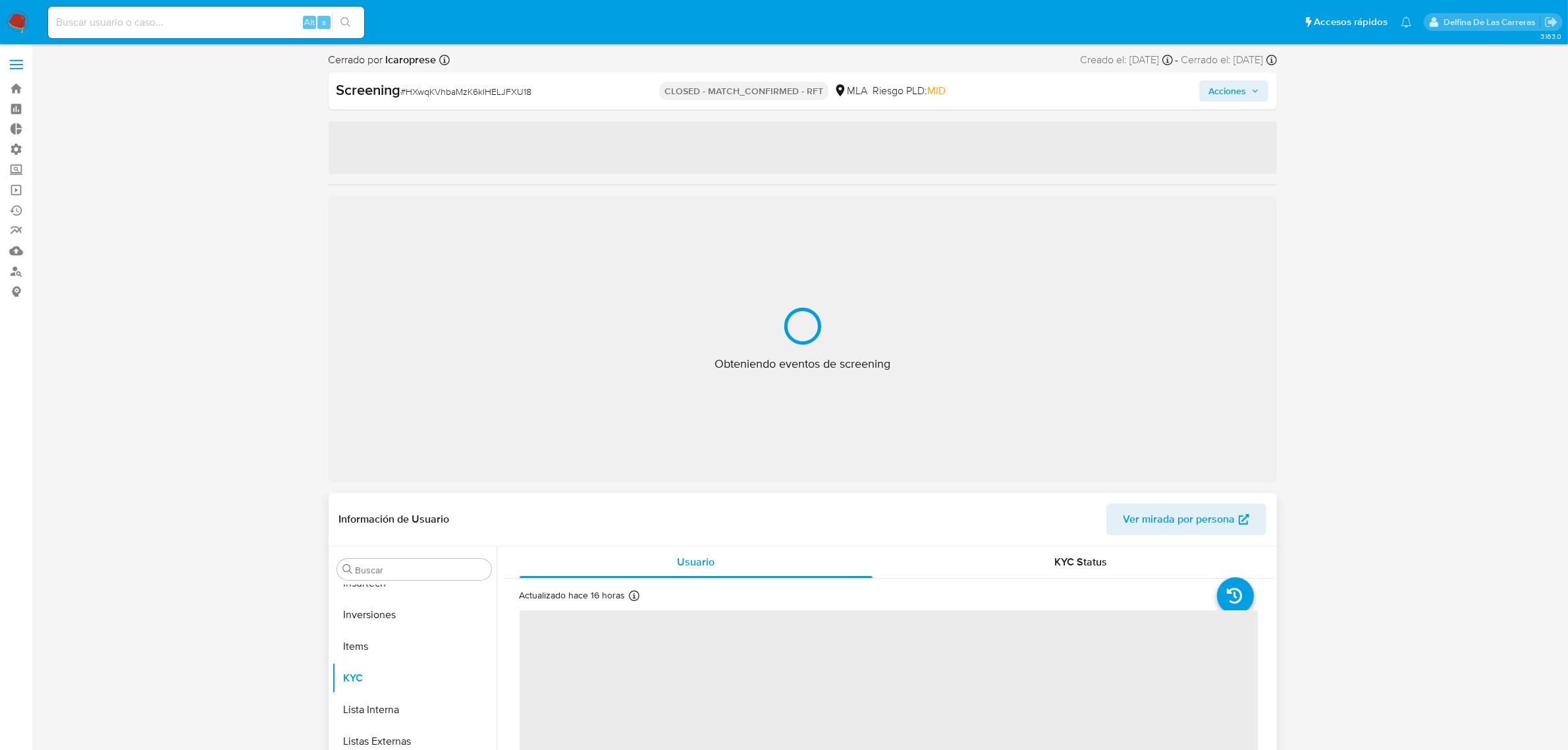
select select "10"
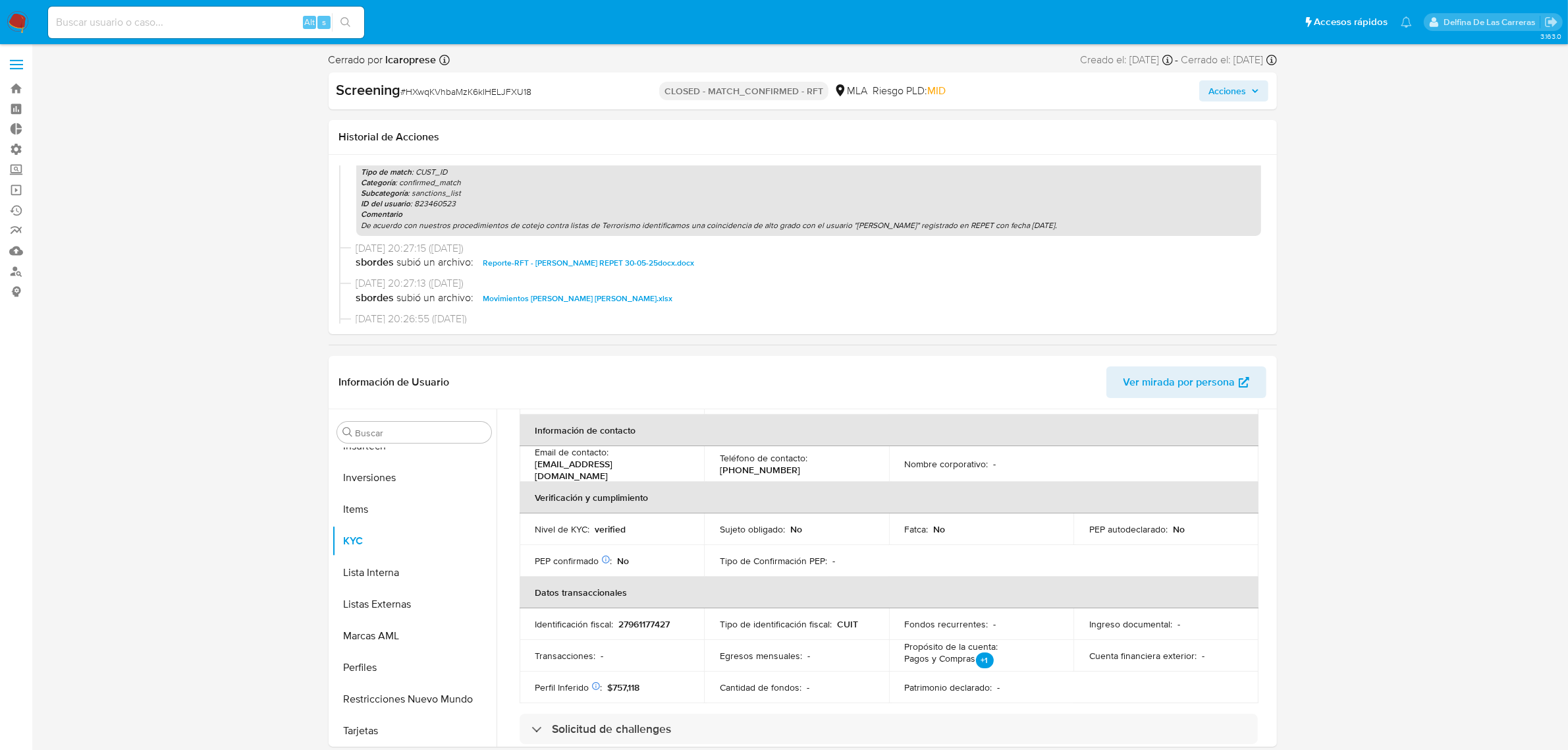
scroll to position [330, 0]
click at [621, 258] on span "Reporte-RFT - DOMINGUEZ ADALY MARIA Casos REPET 30-05-25docx.docx" at bounding box center [588, 258] width 211 height 16
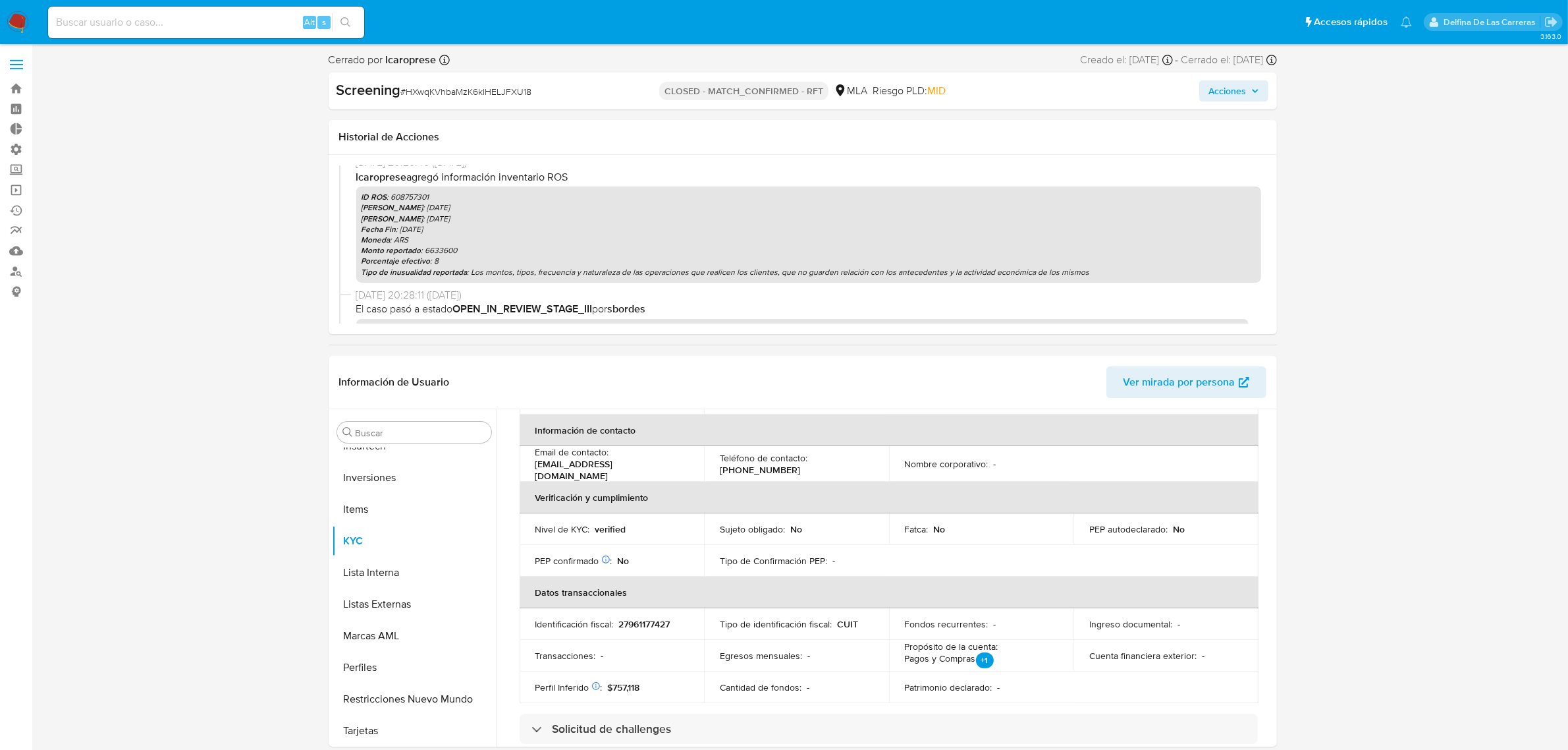
scroll to position [83, 0]
click at [399, 188] on p "ID ROS : 608757301" at bounding box center [808, 192] width 894 height 11
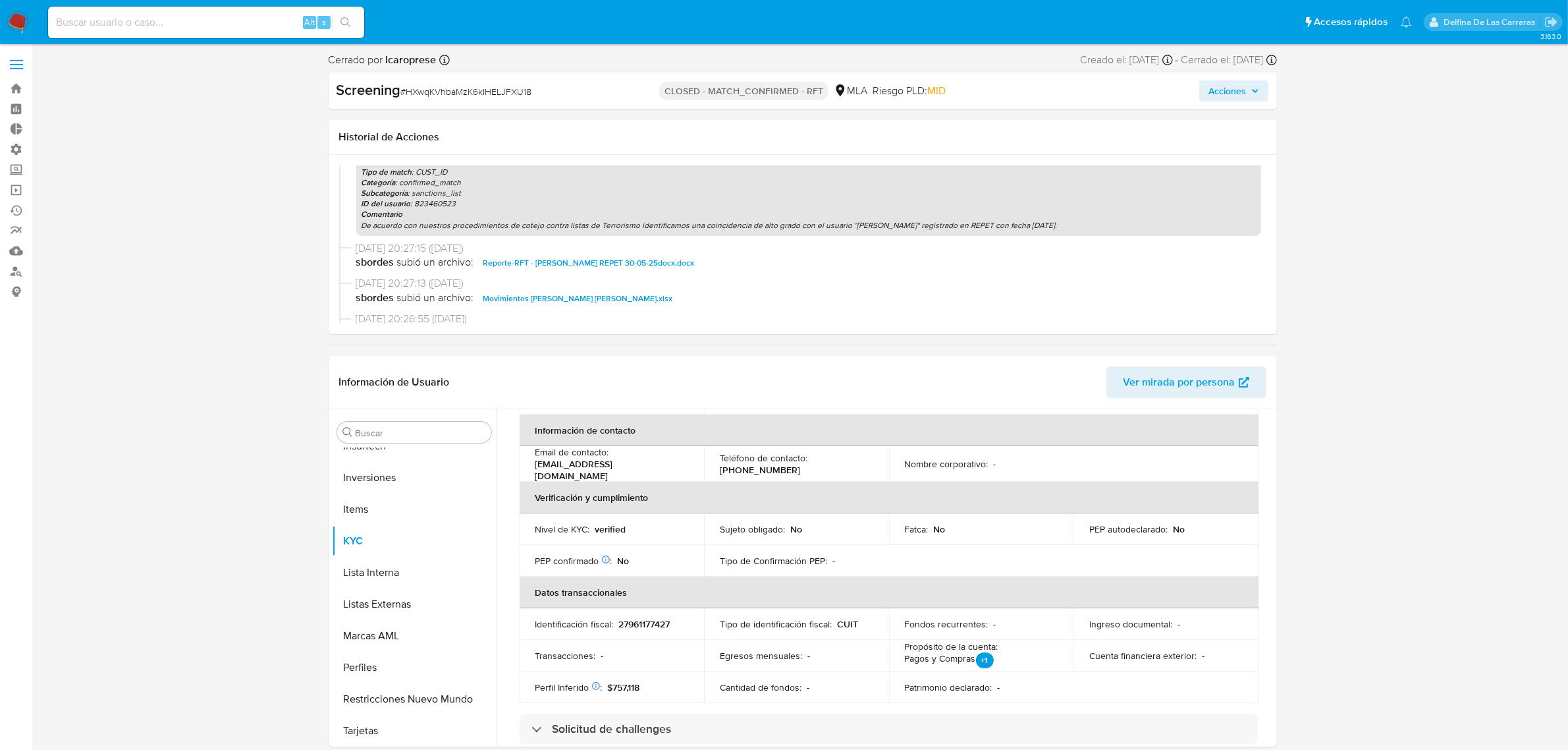
scroll to position [330, 0]
click at [432, 200] on p "ID del usuario : 823460523" at bounding box center [808, 199] width 894 height 11
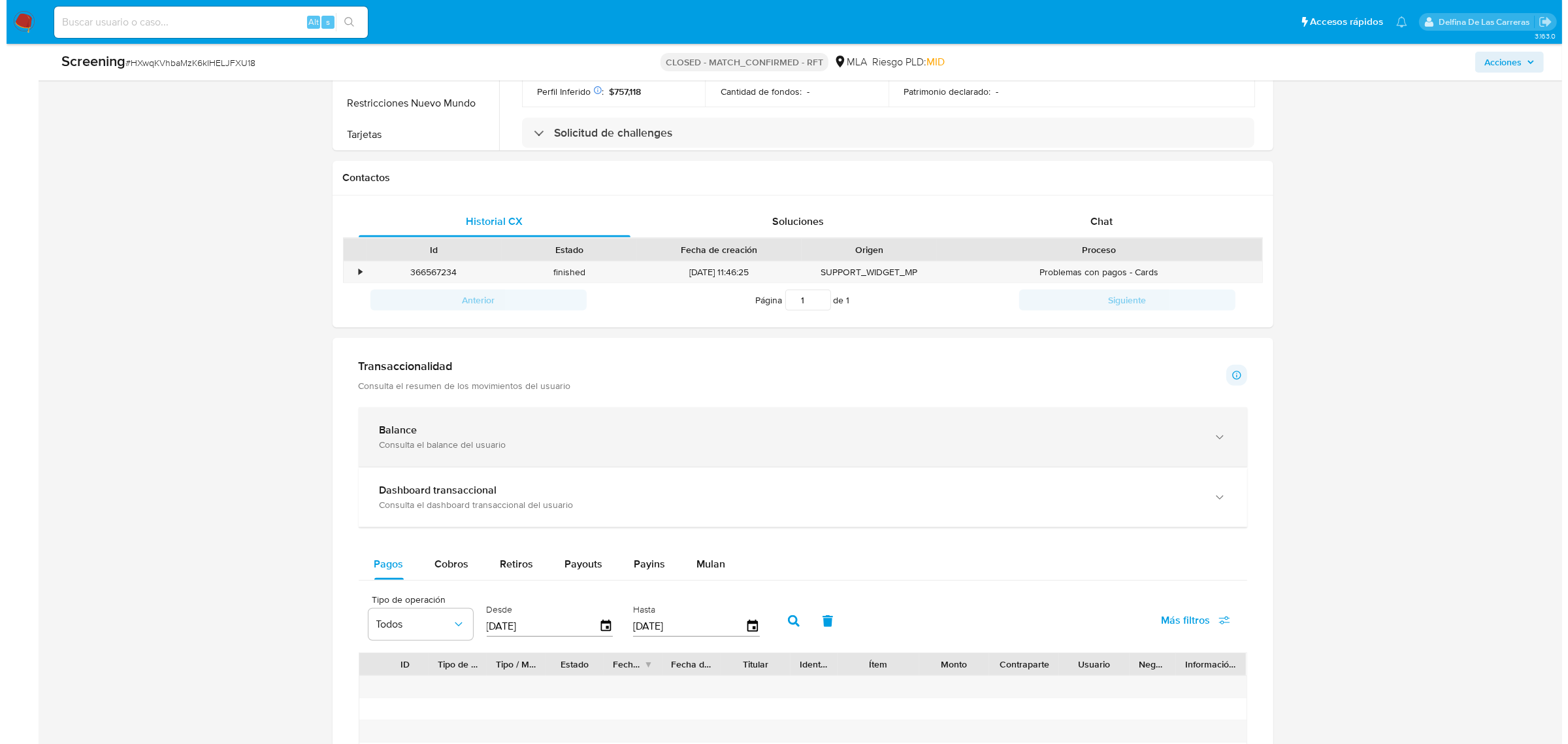
scroll to position [654, 0]
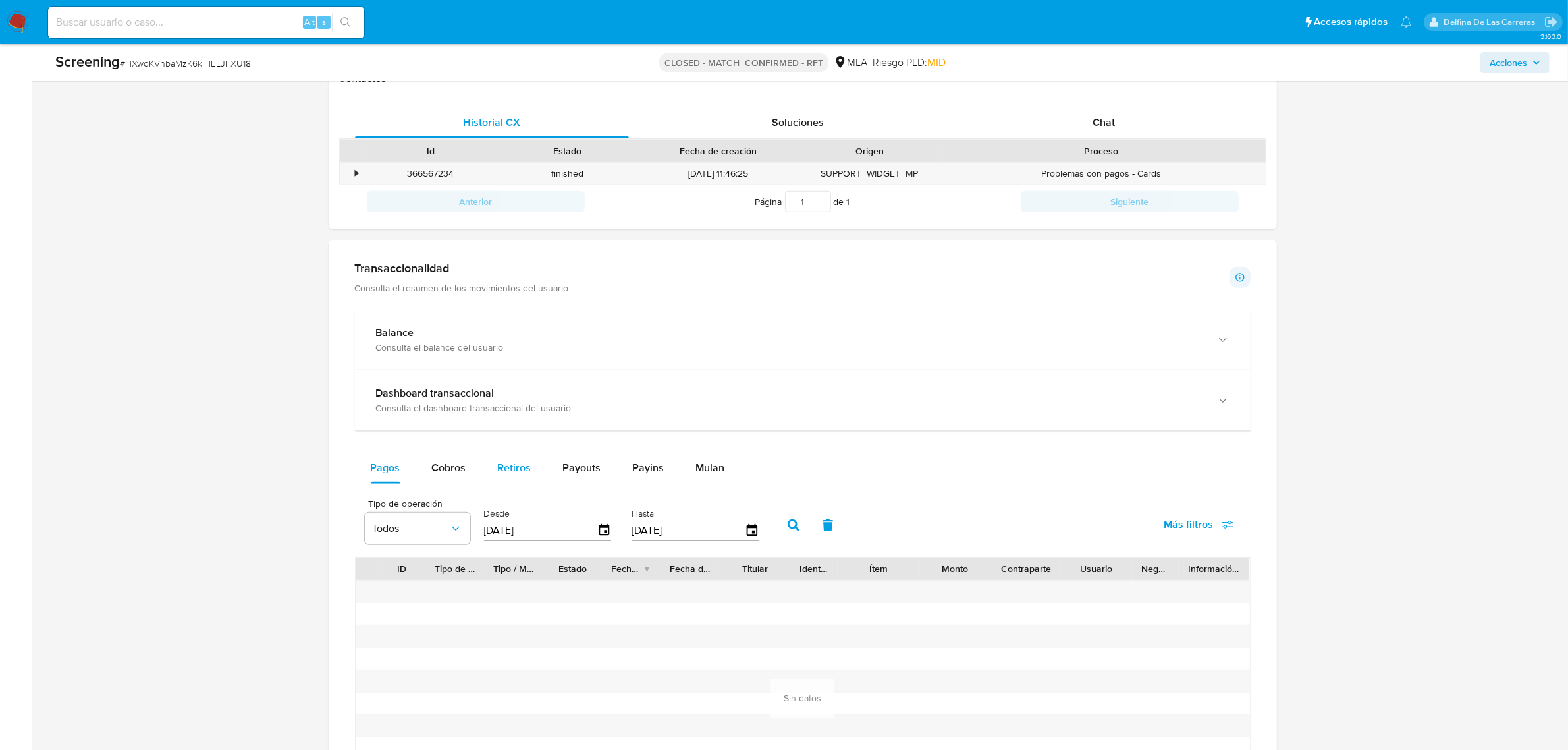
click at [483, 469] on button "Retiros" at bounding box center [515, 468] width 65 height 32
select select "10"
click at [594, 536] on icon "button" at bounding box center [604, 530] width 23 height 23
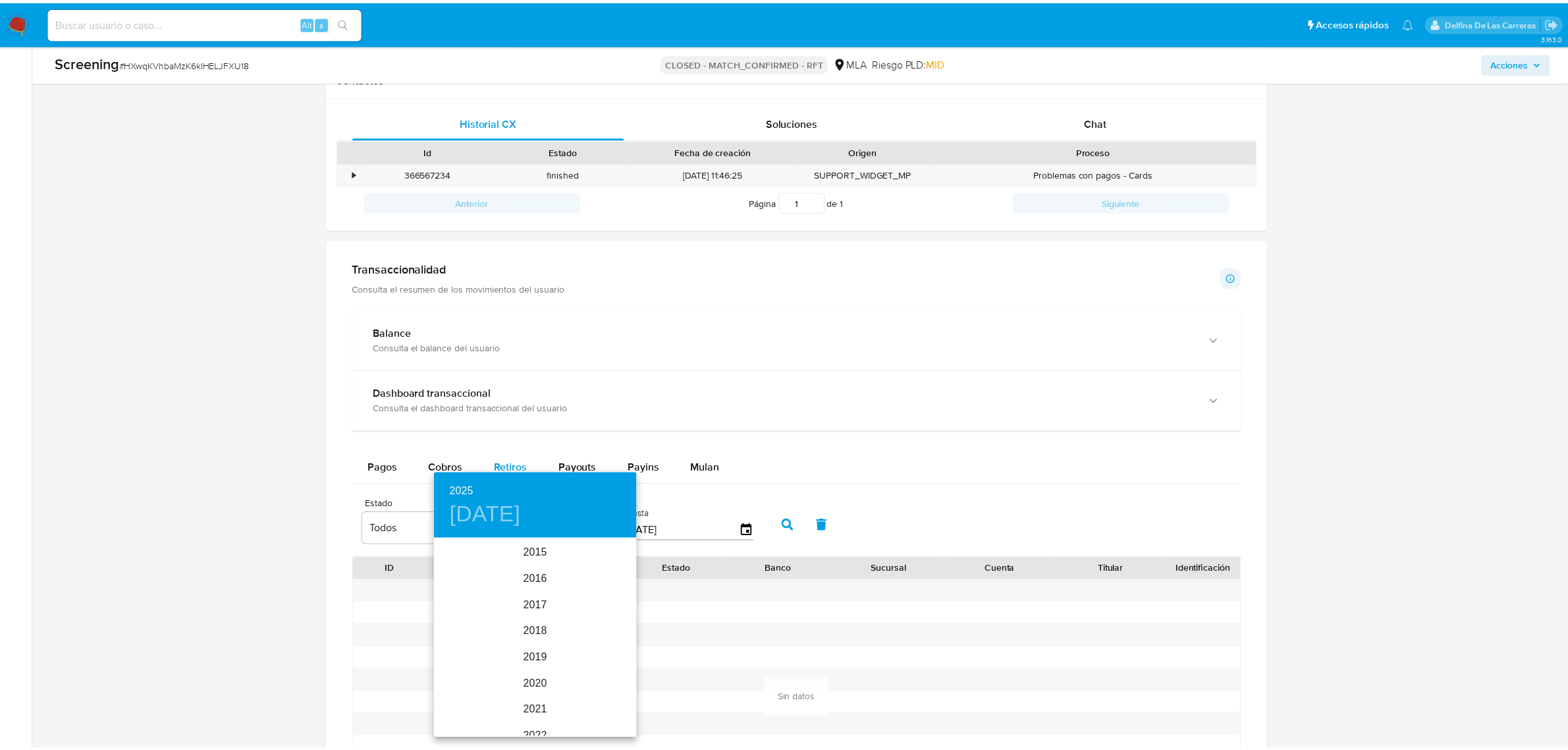
scroll to position [185, 0]
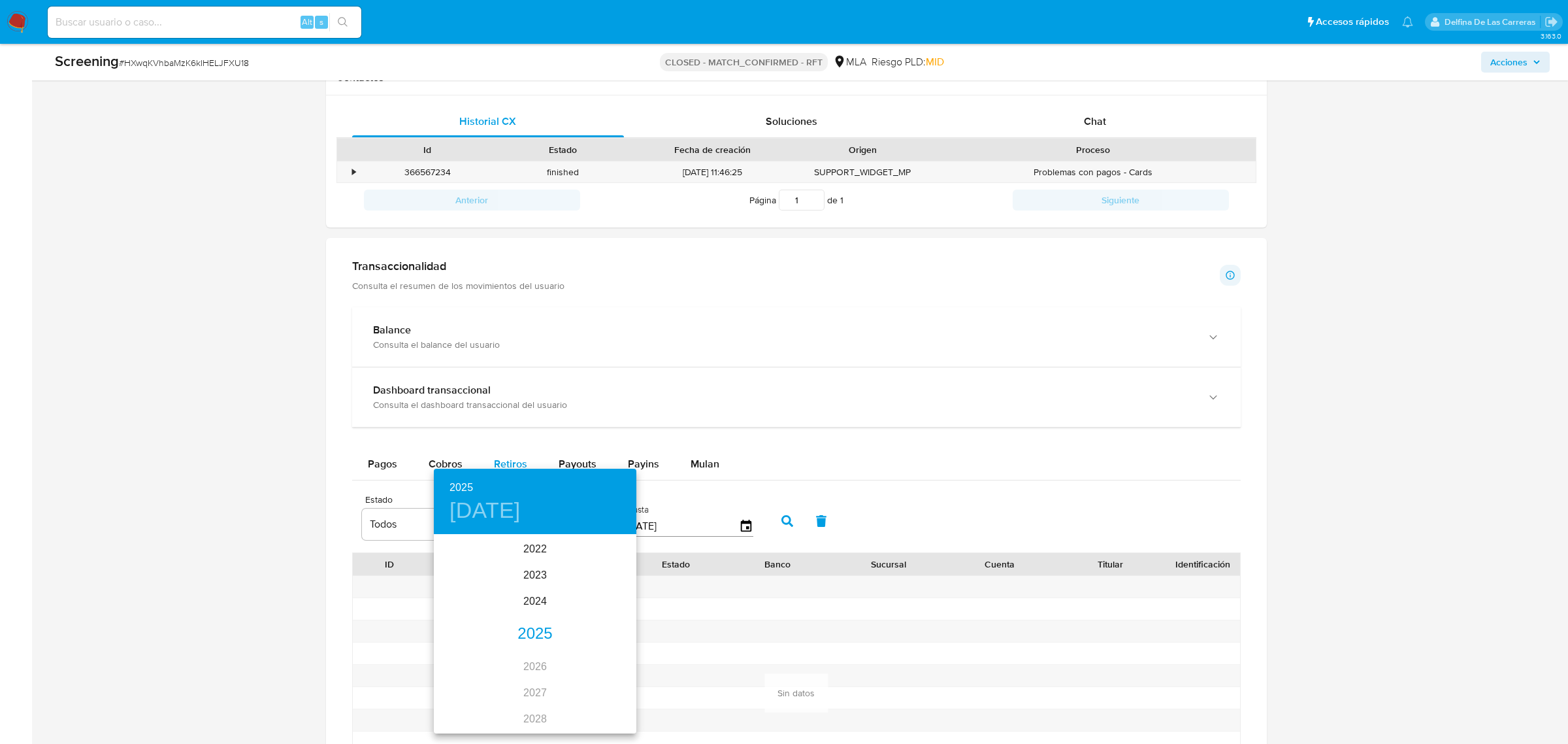
click at [533, 628] on div "2025" at bounding box center [536, 634] width 203 height 26
click at [595, 606] on div "jun." at bounding box center [603, 609] width 68 height 49
click at [606, 605] on span "1" at bounding box center [613, 603] width 23 height 13
type input "01/06/2025"
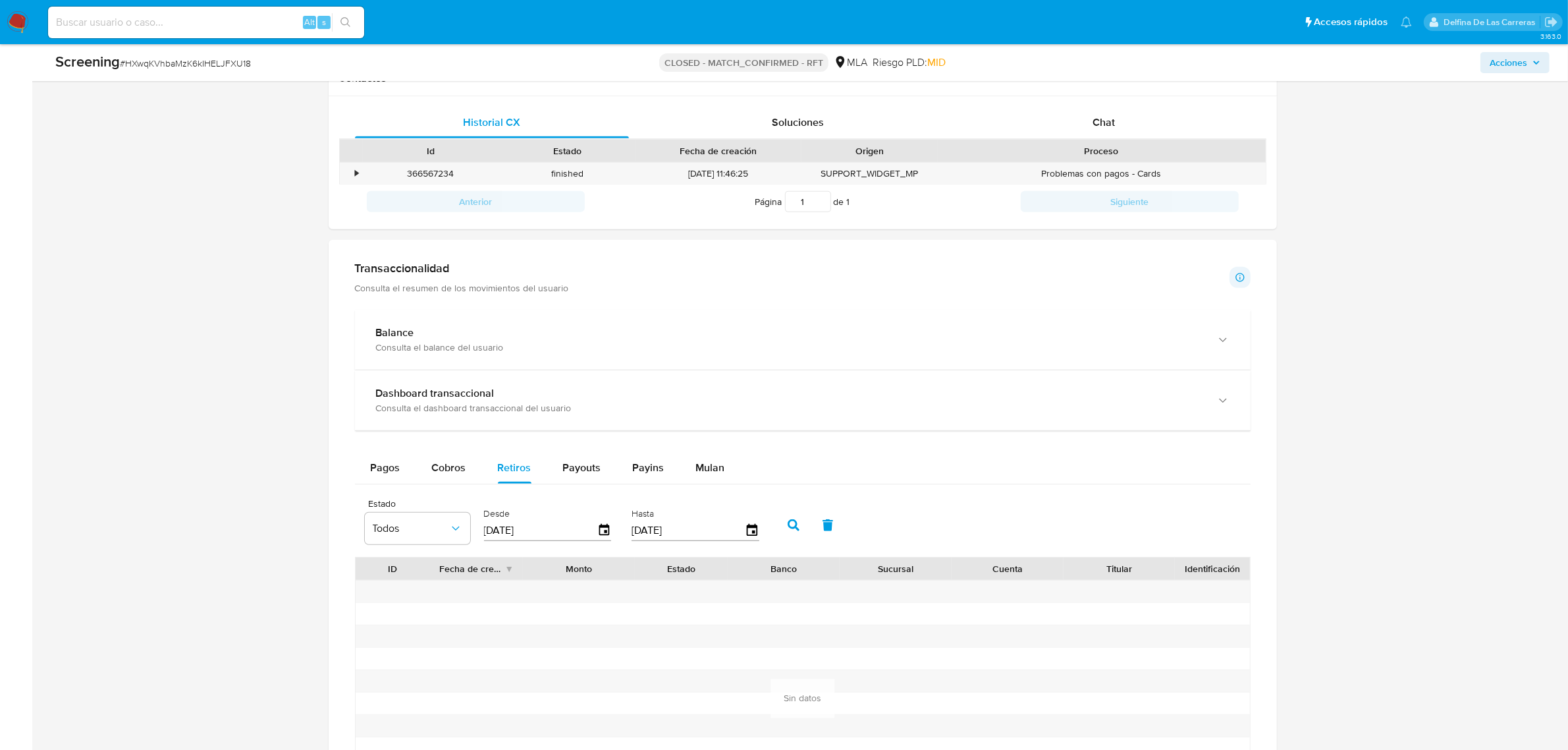
click at [787, 529] on icon "button" at bounding box center [793, 525] width 12 height 12
click at [379, 475] on span "Pagos" at bounding box center [385, 467] width 30 height 15
click at [789, 535] on button "button" at bounding box center [793, 525] width 34 height 32
click at [609, 529] on icon "button" at bounding box center [604, 530] width 23 height 23
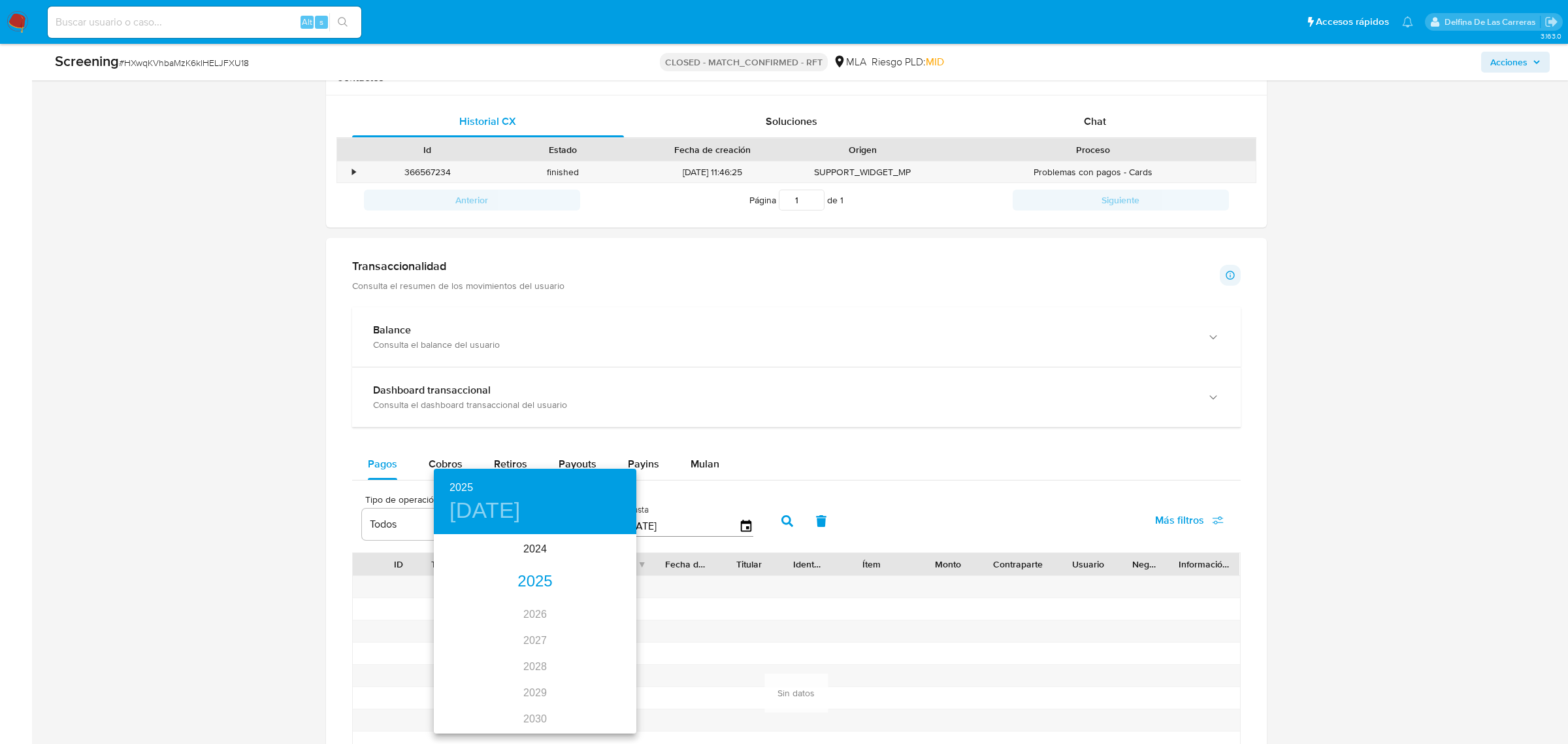
click at [524, 593] on div "2025" at bounding box center [536, 582] width 203 height 26
drag, startPoint x: 459, startPoint y: 559, endPoint x: 669, endPoint y: 537, distance: 211.1
click at [461, 559] on div "ene." at bounding box center [468, 560] width 68 height 49
click at [500, 602] on span "1" at bounding box center [509, 603] width 23 height 13
type input "01/01/2025"
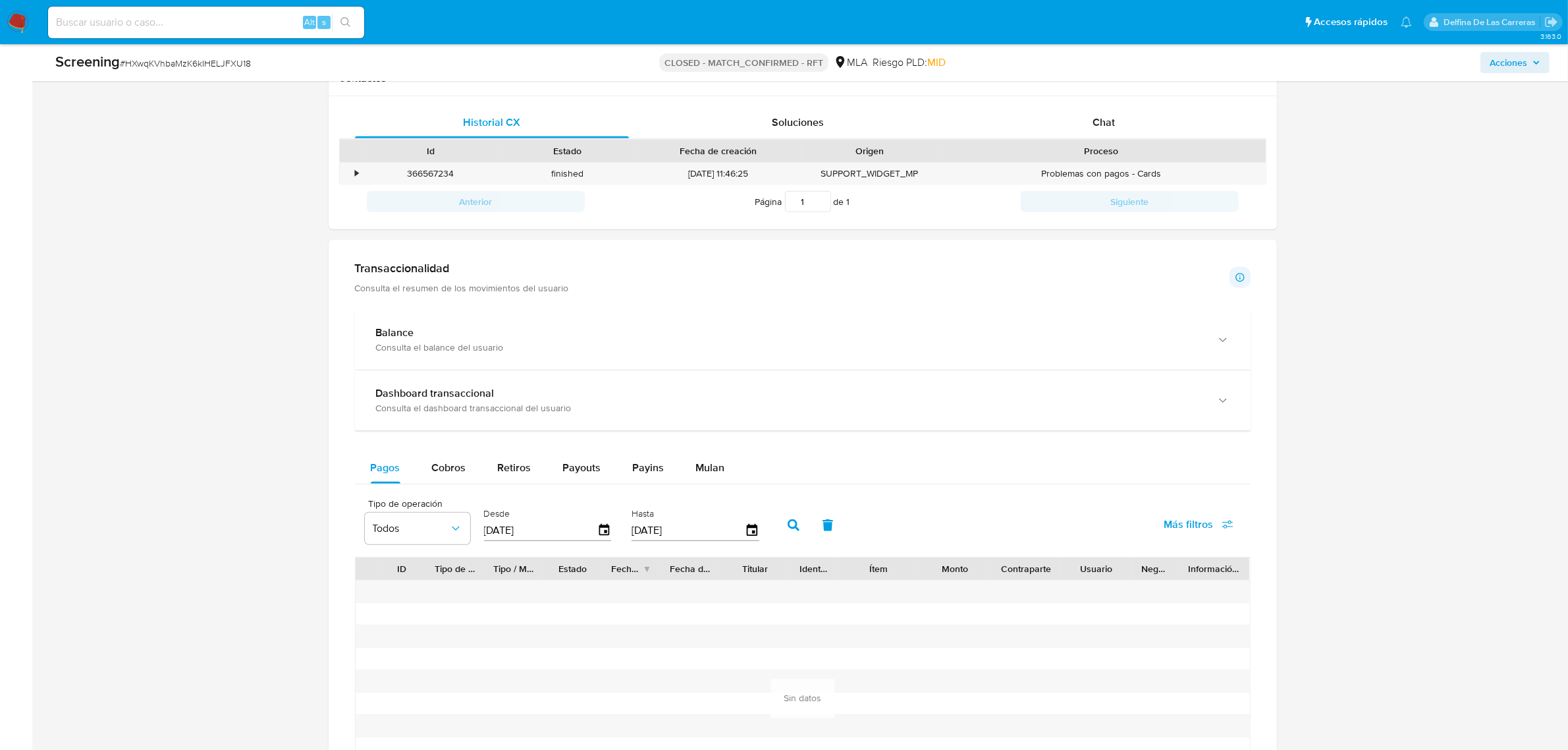
click at [776, 531] on button "button" at bounding box center [793, 525] width 34 height 32
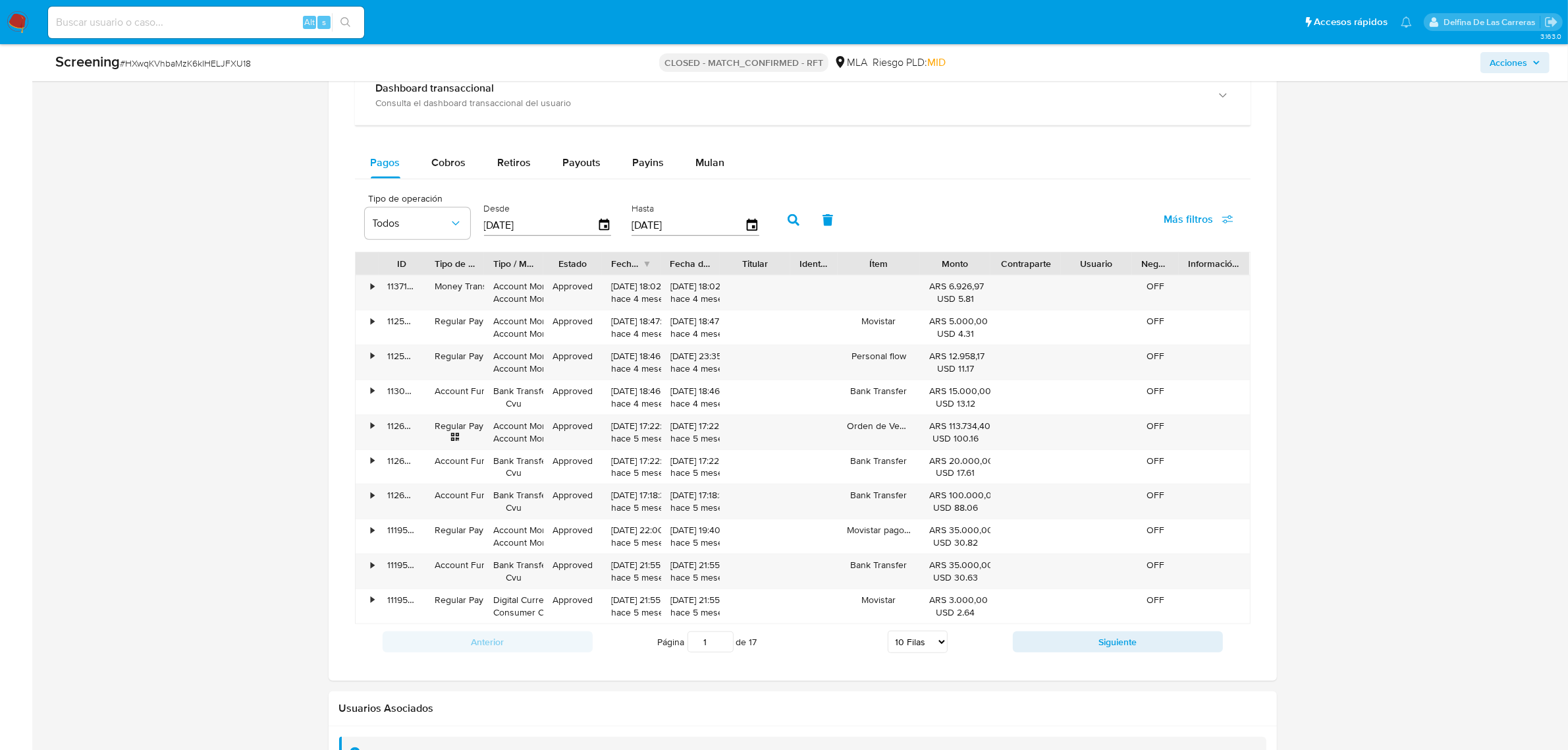
scroll to position [989, 0]
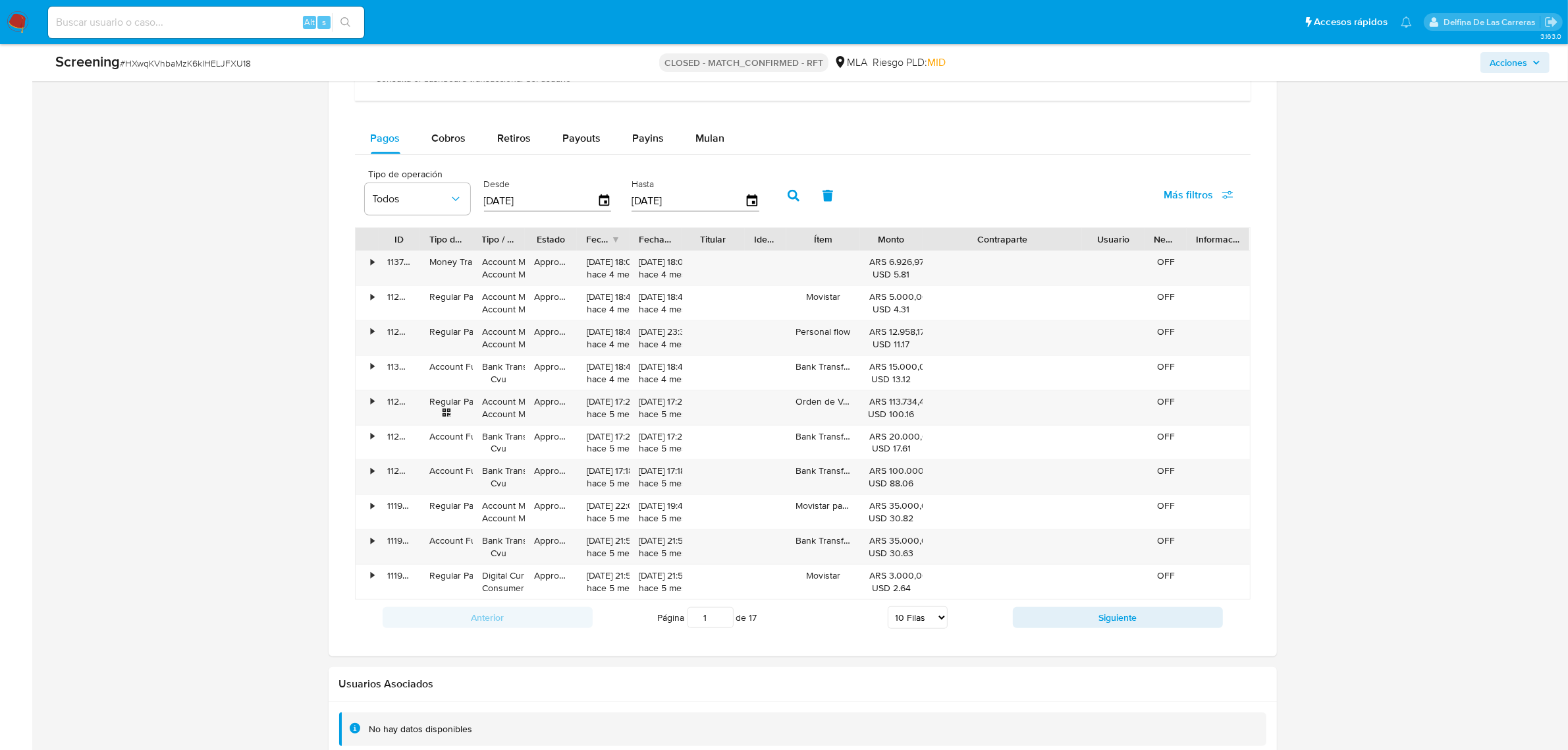
drag, startPoint x: 1055, startPoint y: 237, endPoint x: 1127, endPoint y: 244, distance: 72.3
click at [1142, 239] on div "ID Tipo de operación Tipo / Método Estado Fecha de creación Fecha de aprobación…" at bounding box center [803, 239] width 894 height 23
drag, startPoint x: 577, startPoint y: 239, endPoint x: 569, endPoint y: 252, distance: 15.3
click at [586, 247] on div at bounding box center [585, 239] width 23 height 23
click at [373, 261] on div "•" at bounding box center [373, 261] width 3 height 13
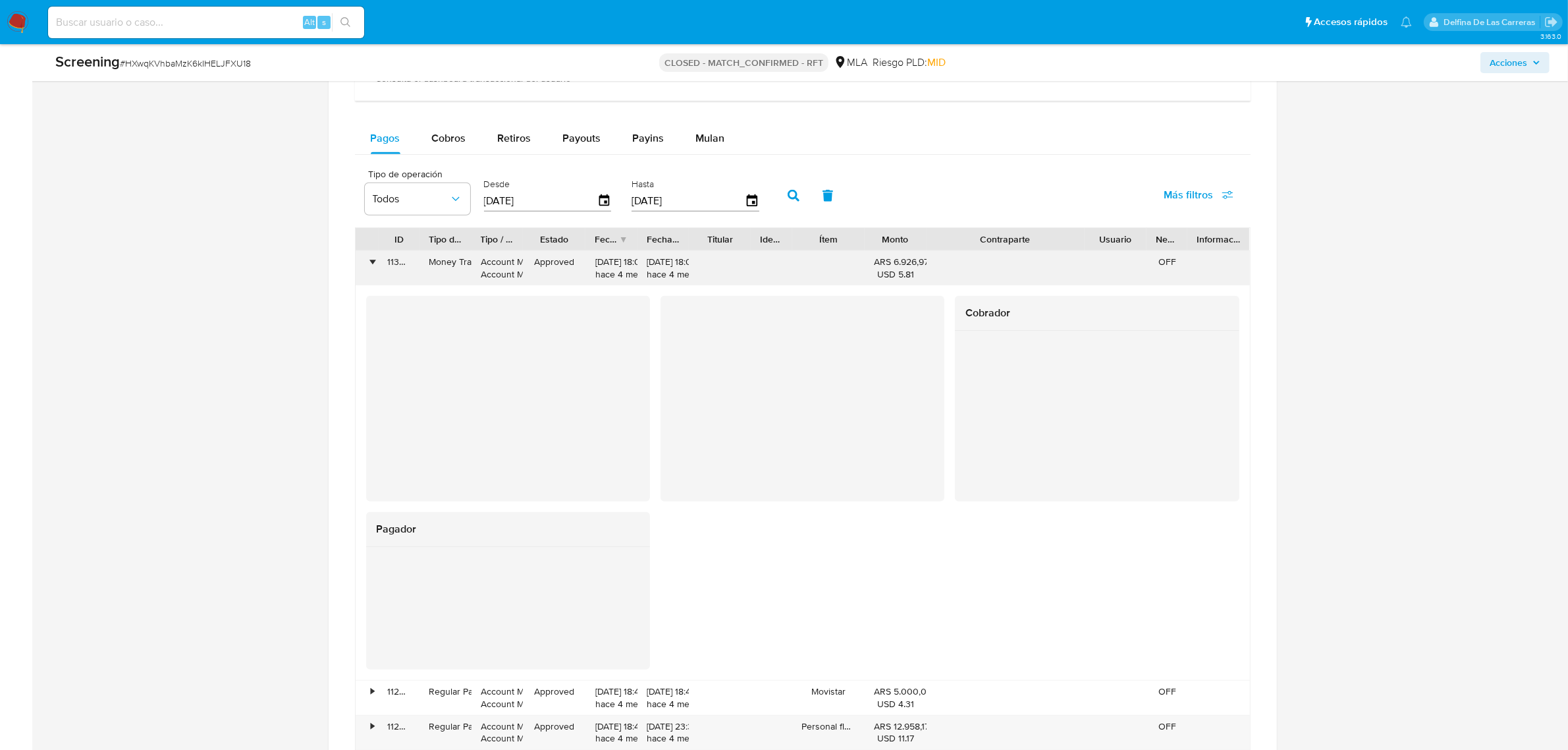
click at [367, 264] on div "•" at bounding box center [367, 267] width 23 height 34
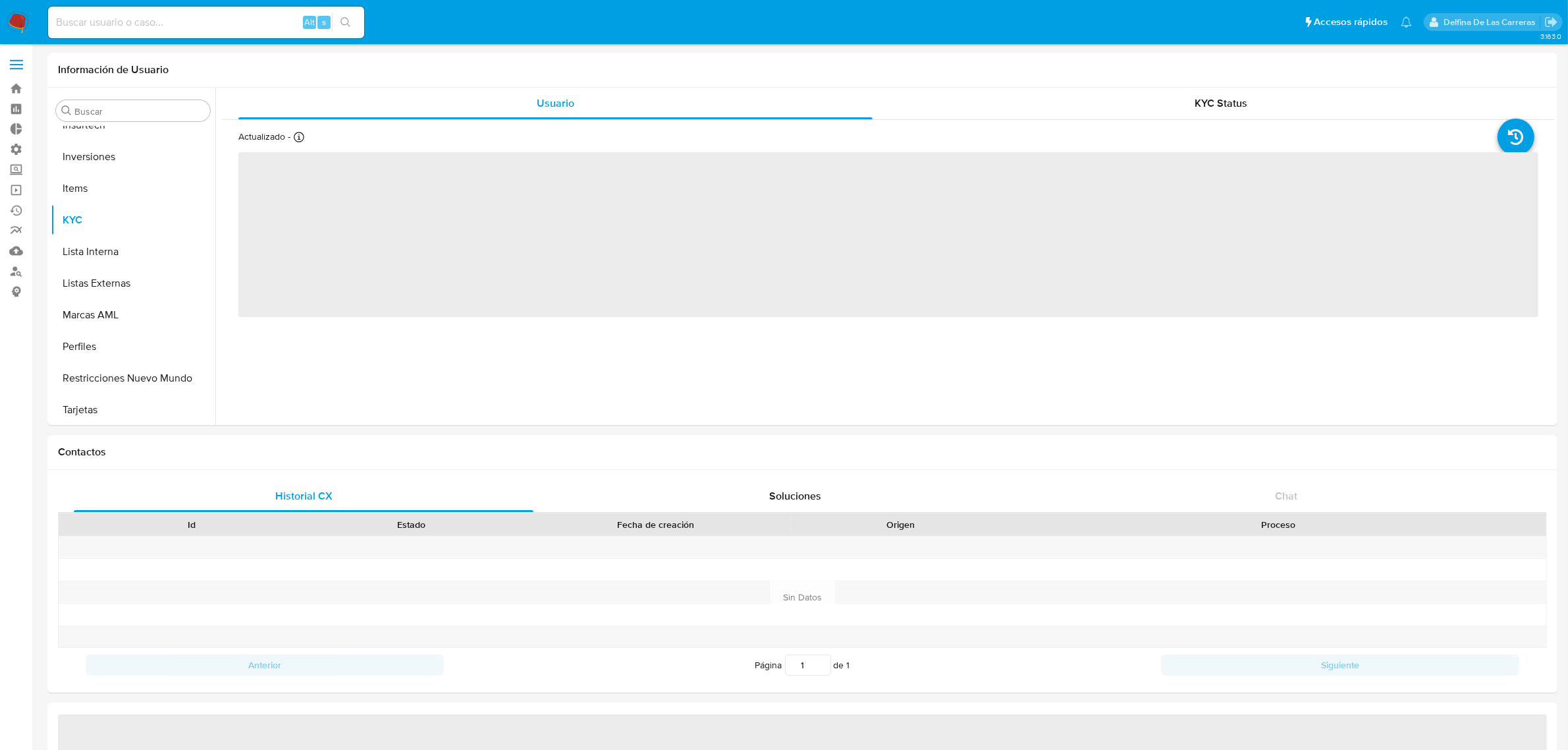
scroll to position [714, 0]
select select "10"
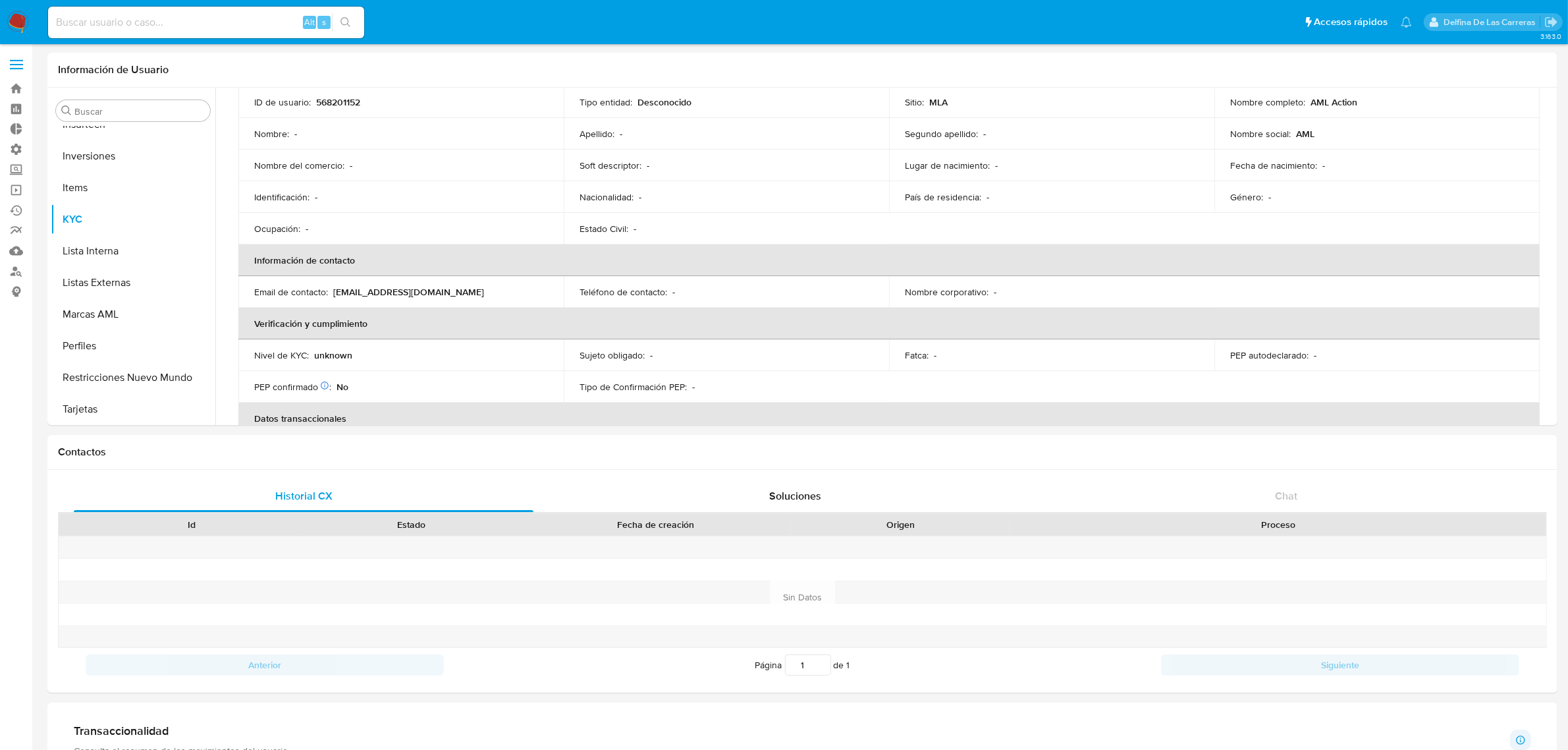
scroll to position [220, 0]
